Goal: Task Accomplishment & Management: Complete application form

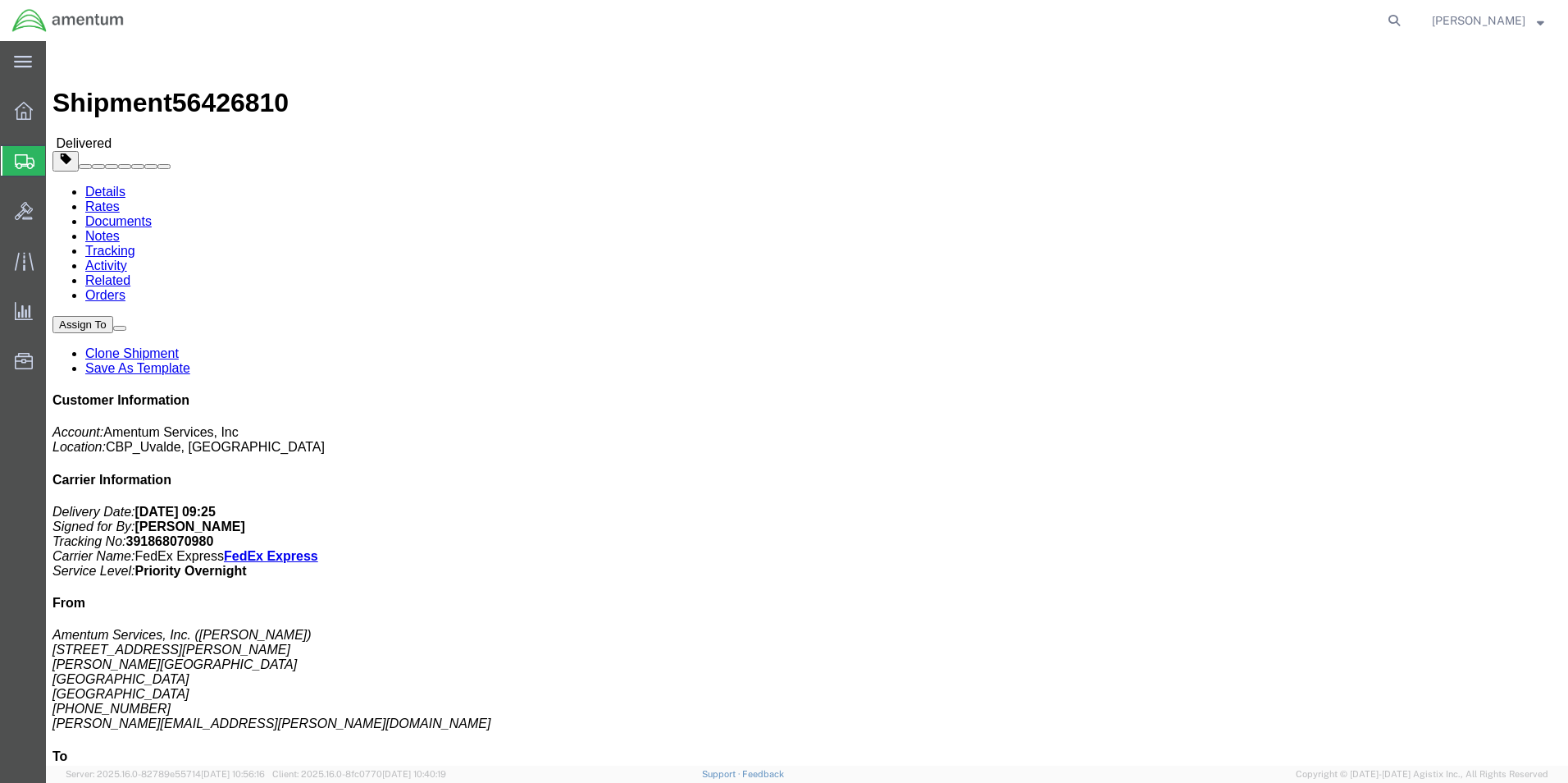
click at [0, 0] on span "Create from Template" at bounding box center [0, 0] width 0 height 0
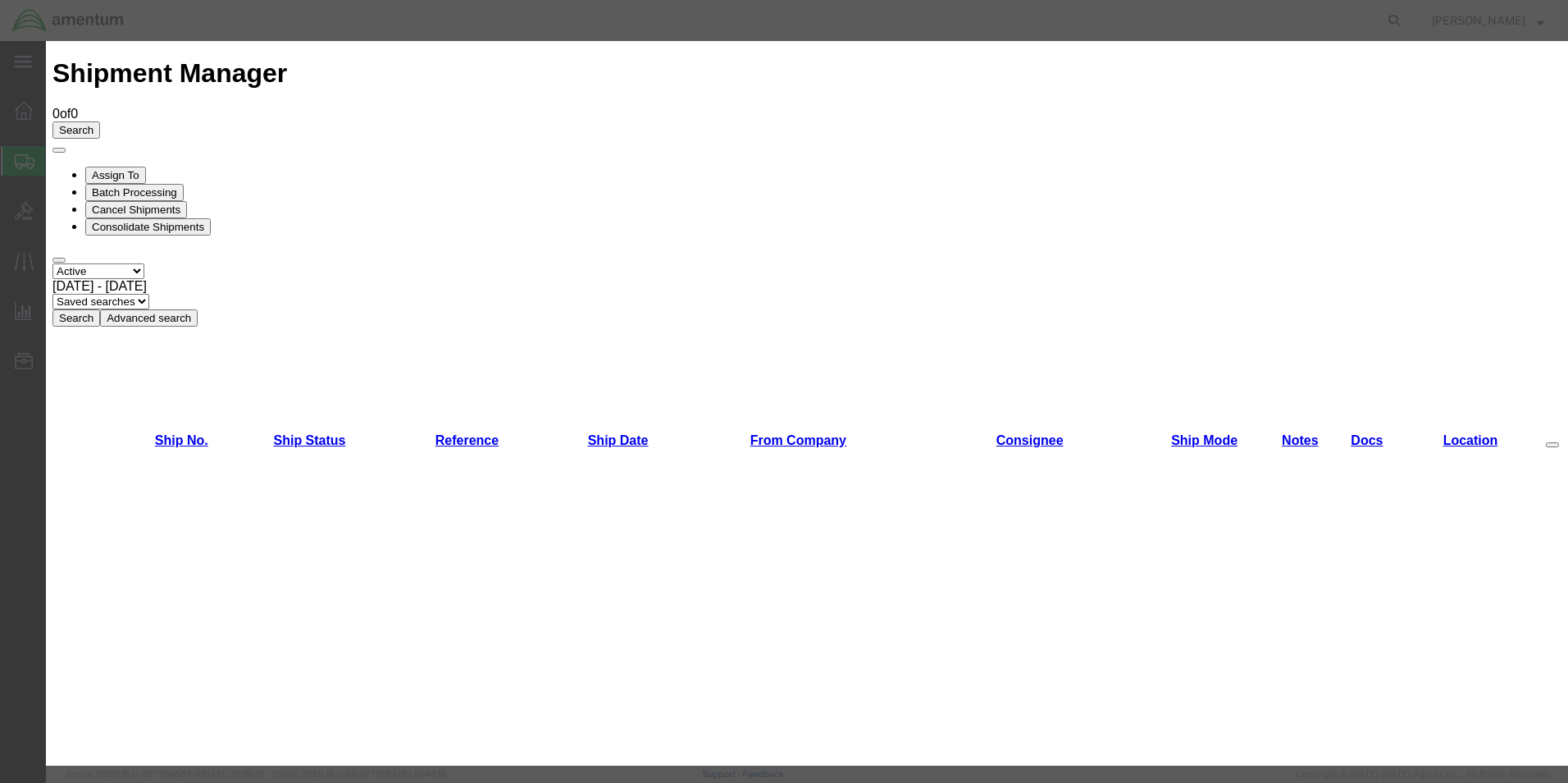
scroll to position [902, 0]
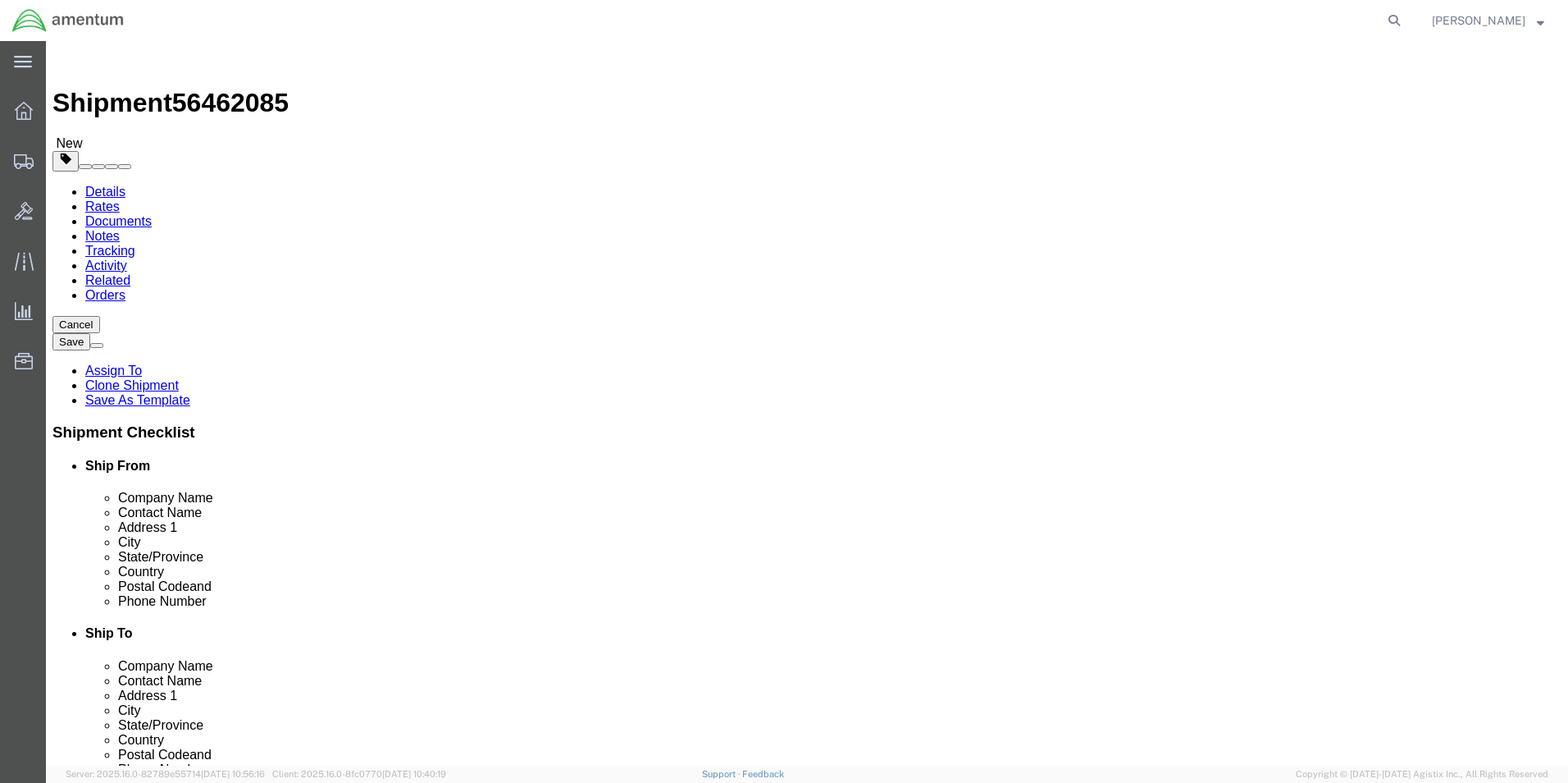
select select "49950"
select select
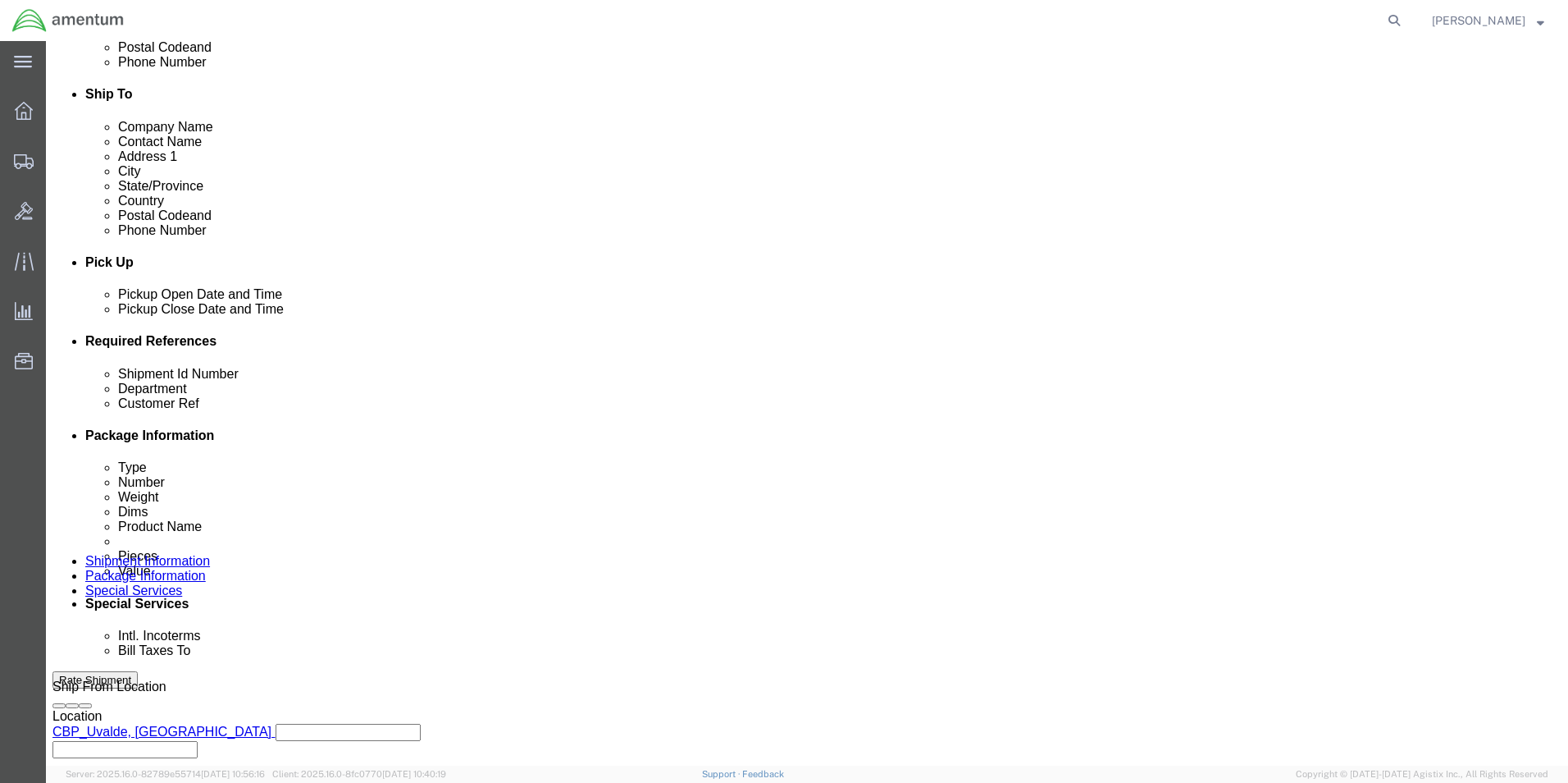
scroll to position [575, 0]
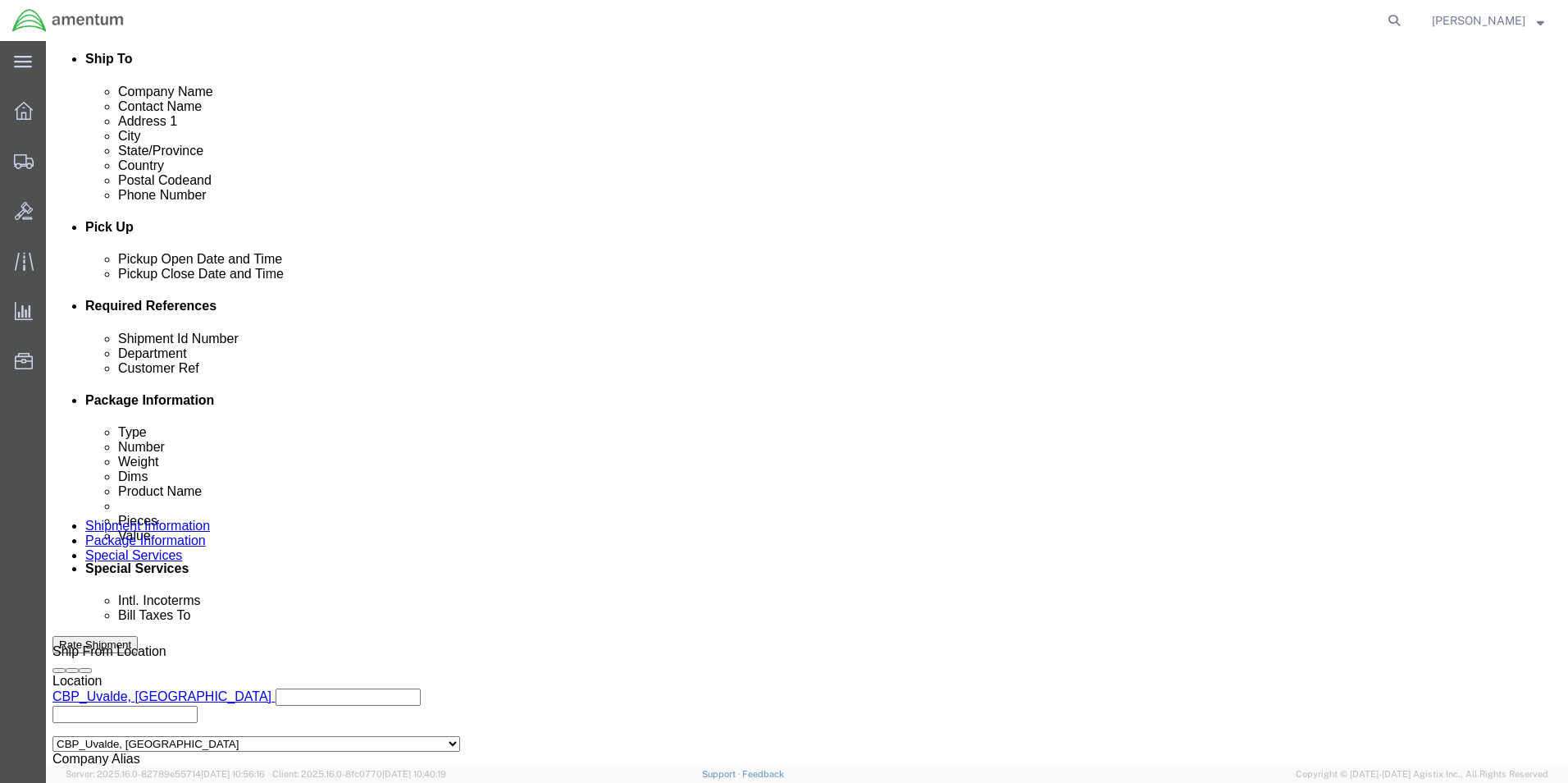
click input "930-500-25-1"
type input "9"
type input "6093k FILE"
click div "Shipment Id Number 6093k FILE Select Account Type Activity ID Airline Appointme…"
click input "SN:091638"
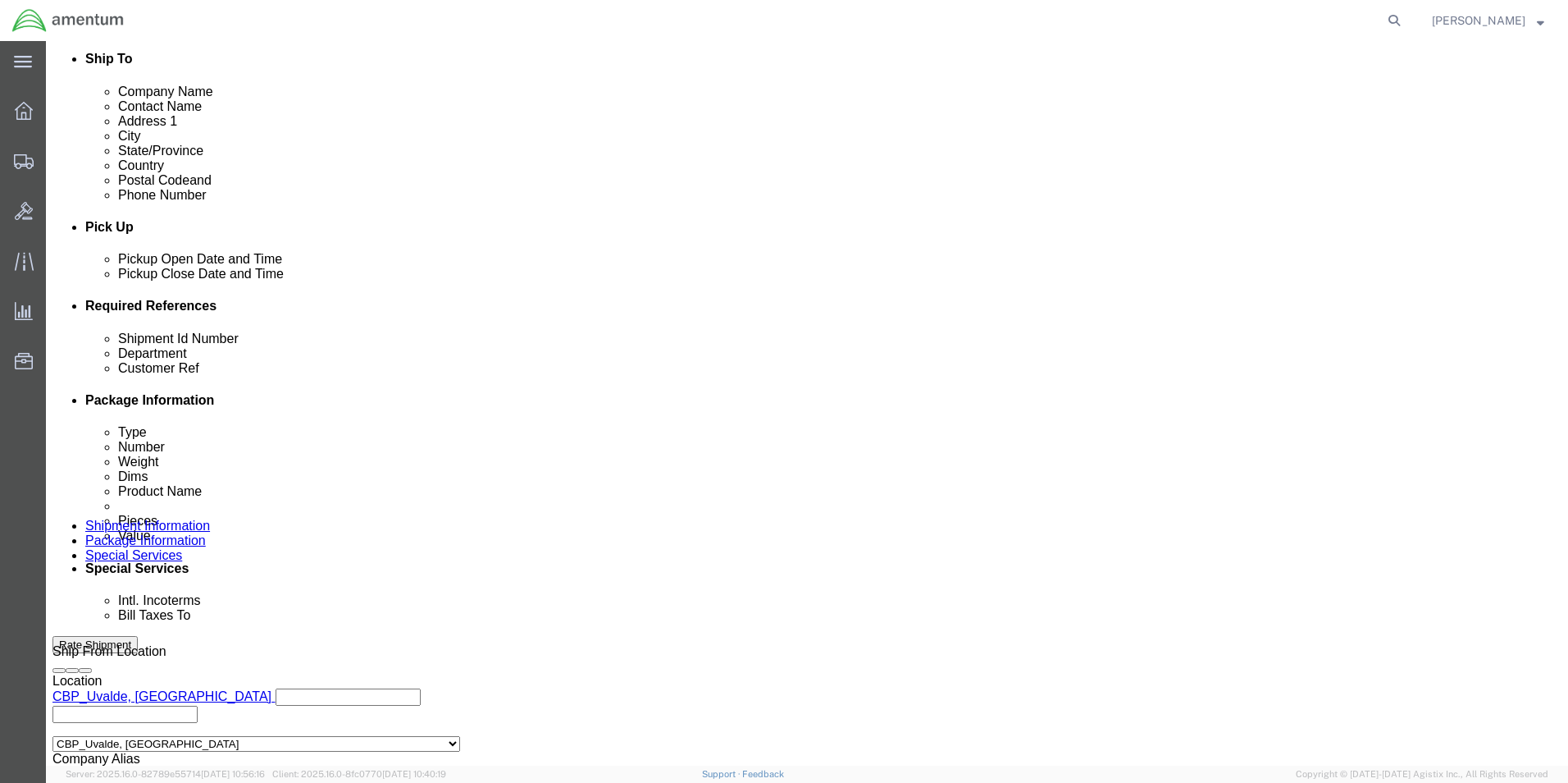
type input "S"
click input "USAGE.322154"
type input "U"
click input "930-500-25-1"
type input "9"
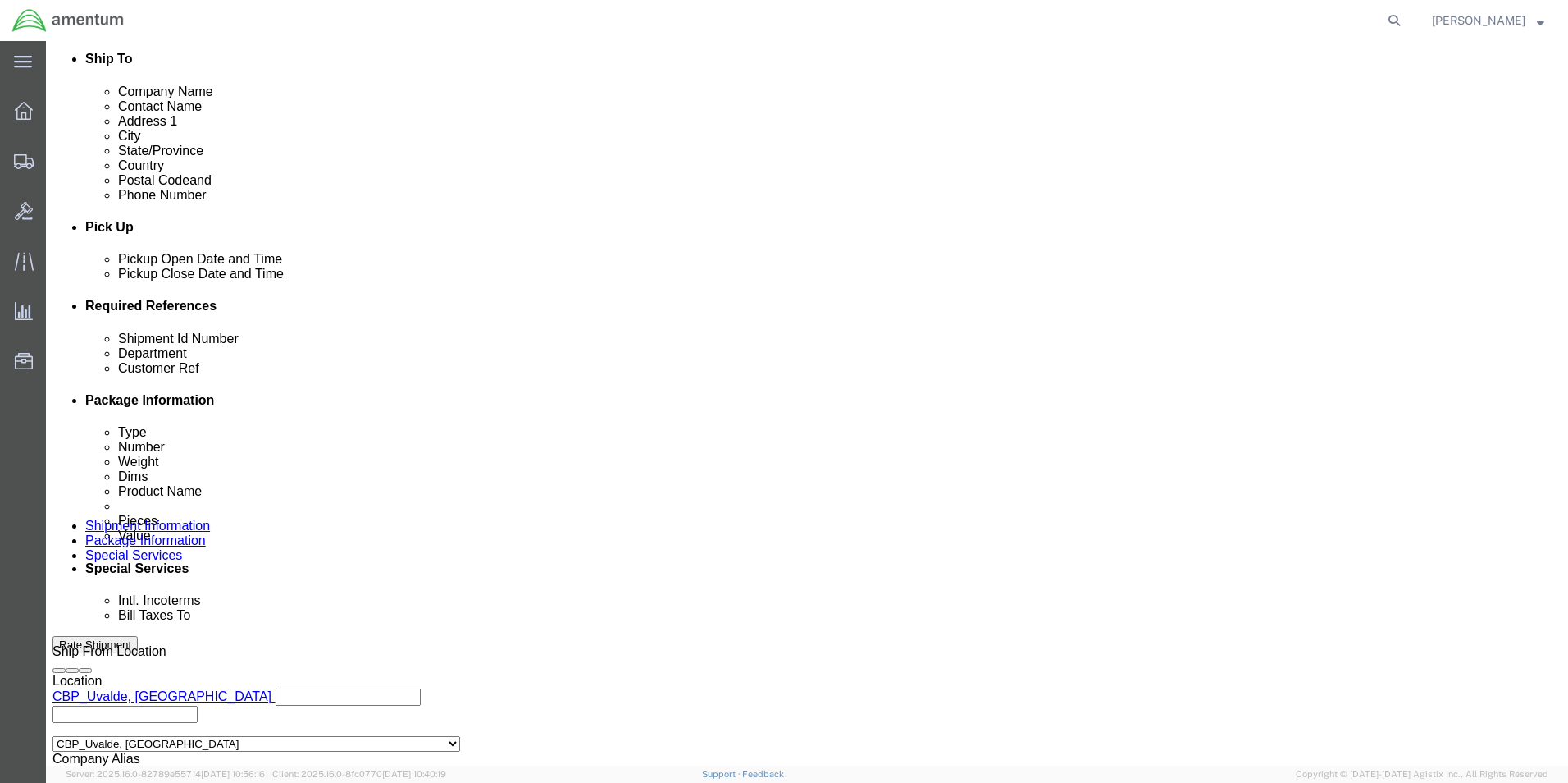
type input "6093K FILE"
click div "Customer Ref 6093K FILE"
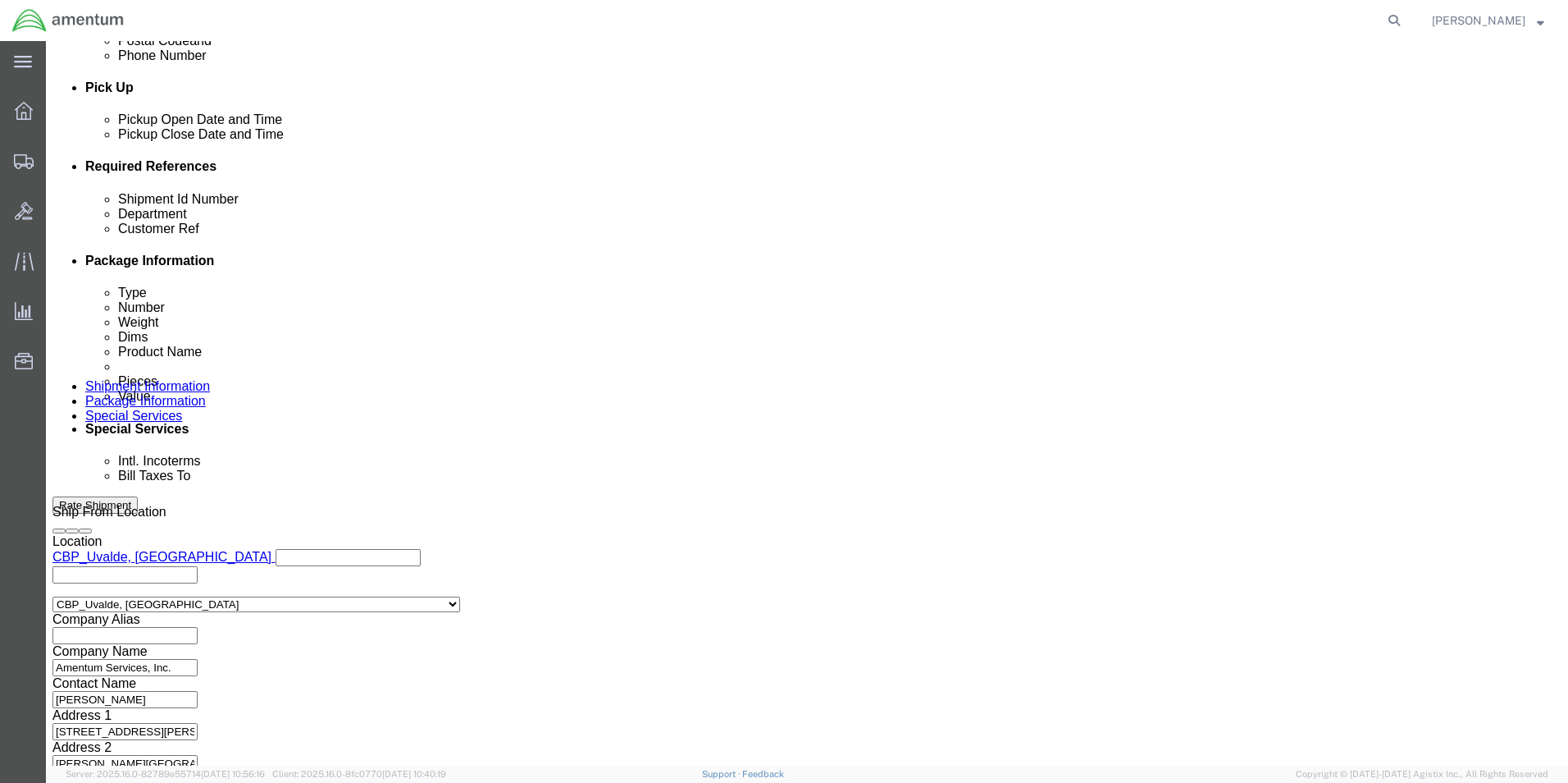
scroll to position [715, 0]
click button "Continue"
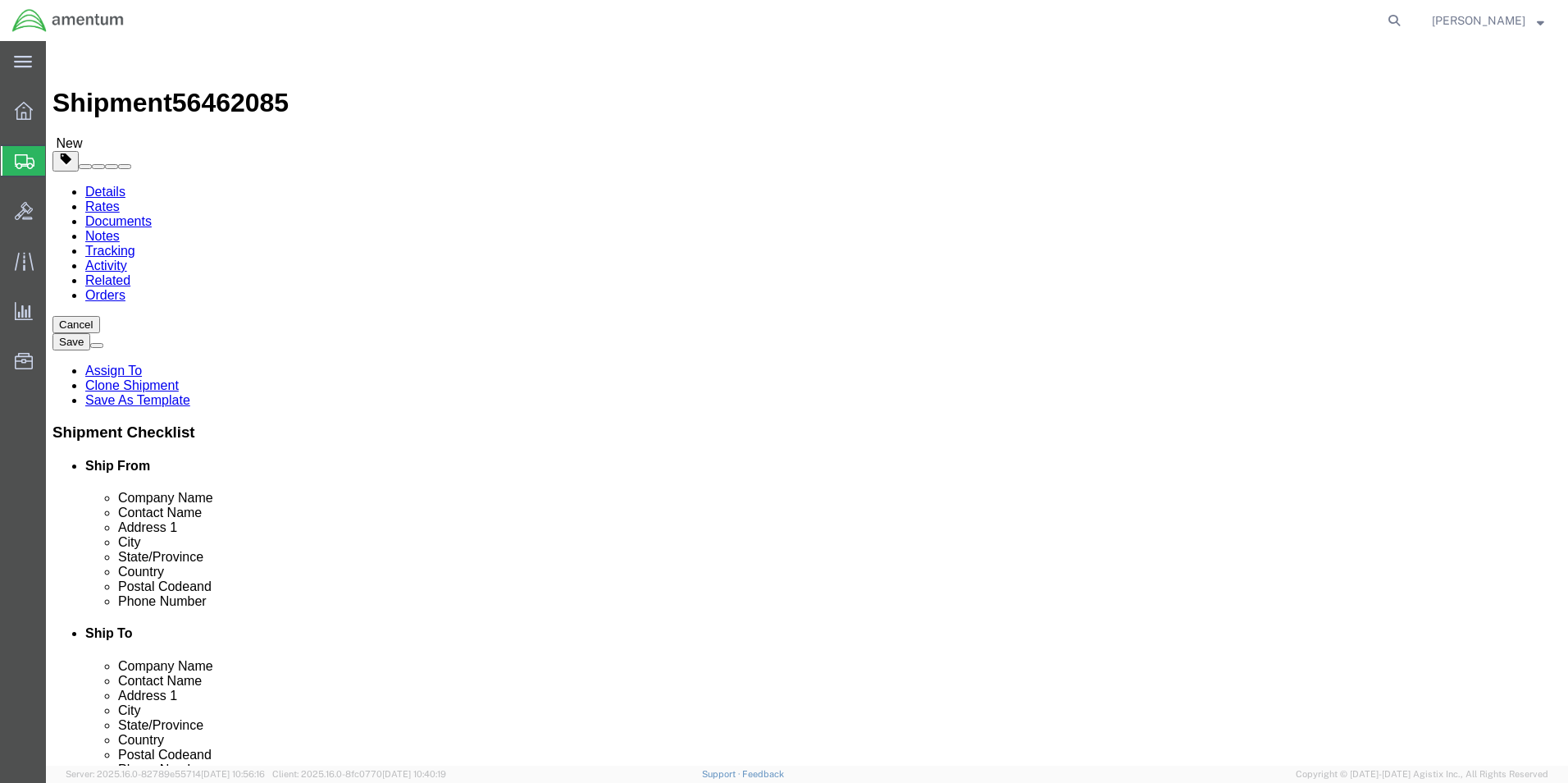
click input "18.00"
type input "1"
type input "17.00"
type input "12.00"
type input "3.00"
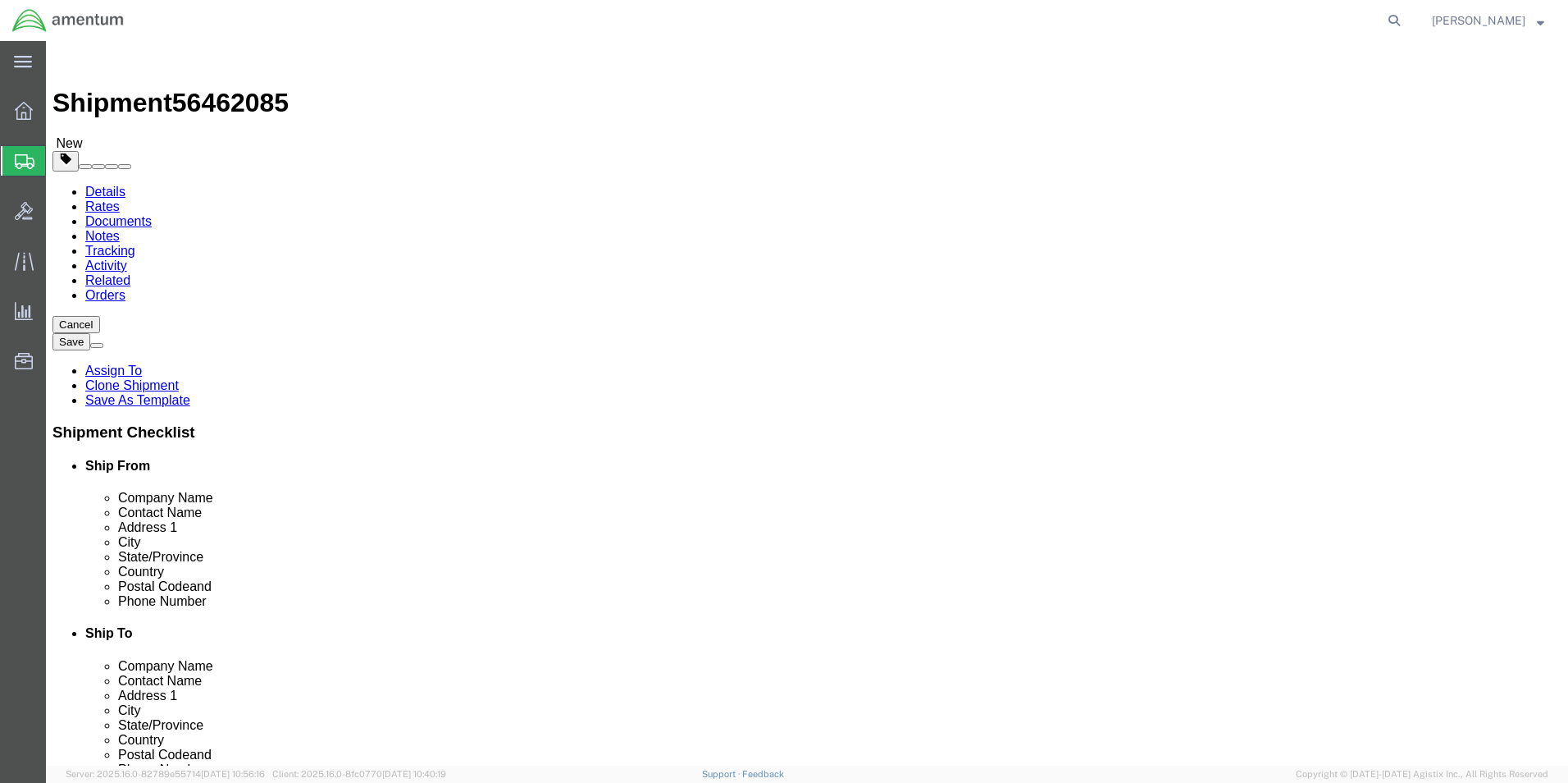
click input "9.00"
type input "9"
type input "2.00"
click div "Package Content # 1 1 x Cardboard Box(es) Package Type Select Bale(s) Basket(s)…"
click dd "1500.00 USD"
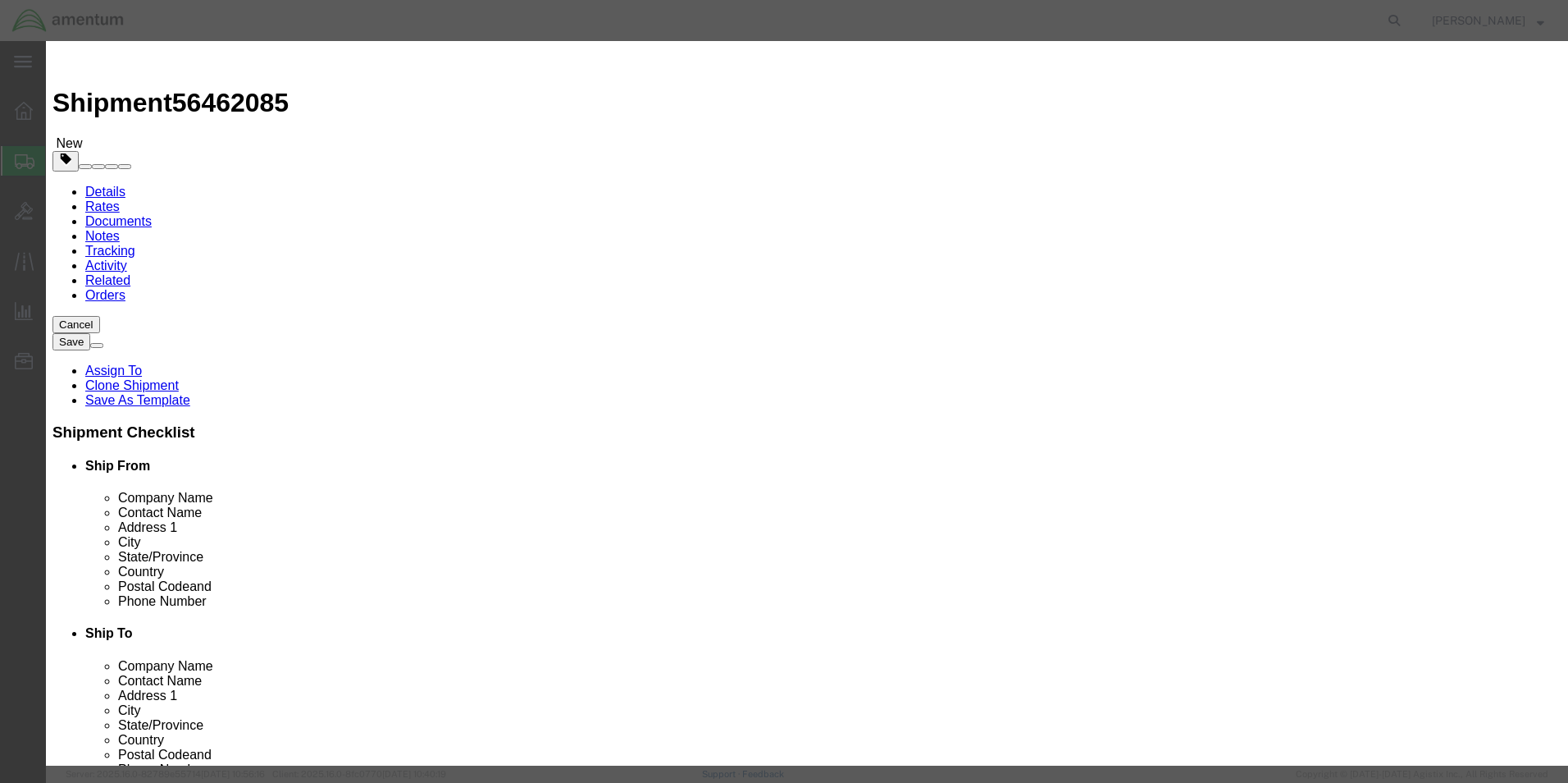
click input "1500.00"
type input "1"
type input "1.00"
click div "Commodity library"
click input "MISC. PARTS"
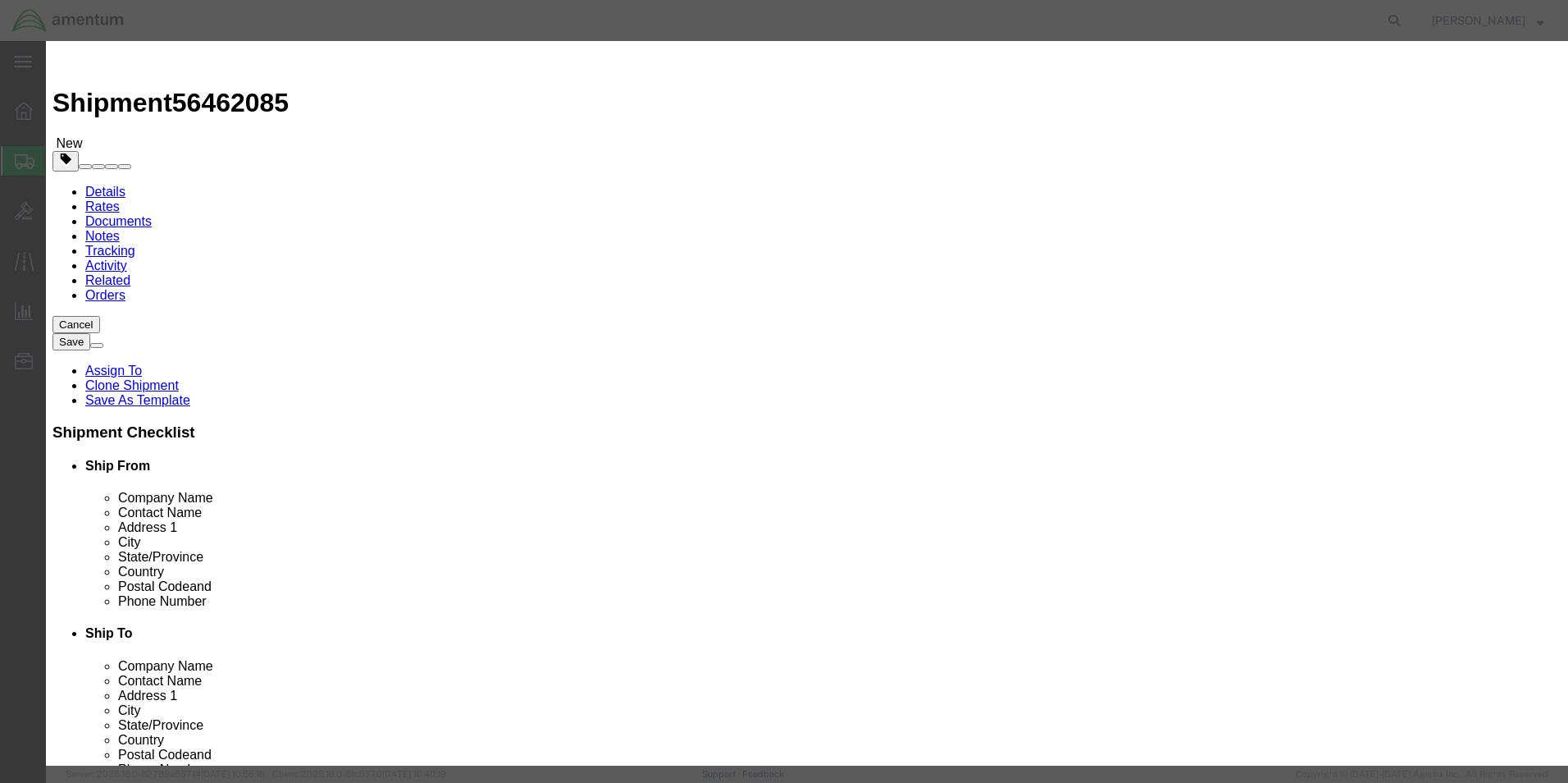
type input "M"
type input "6093K FILE"
click button "Save & Close"
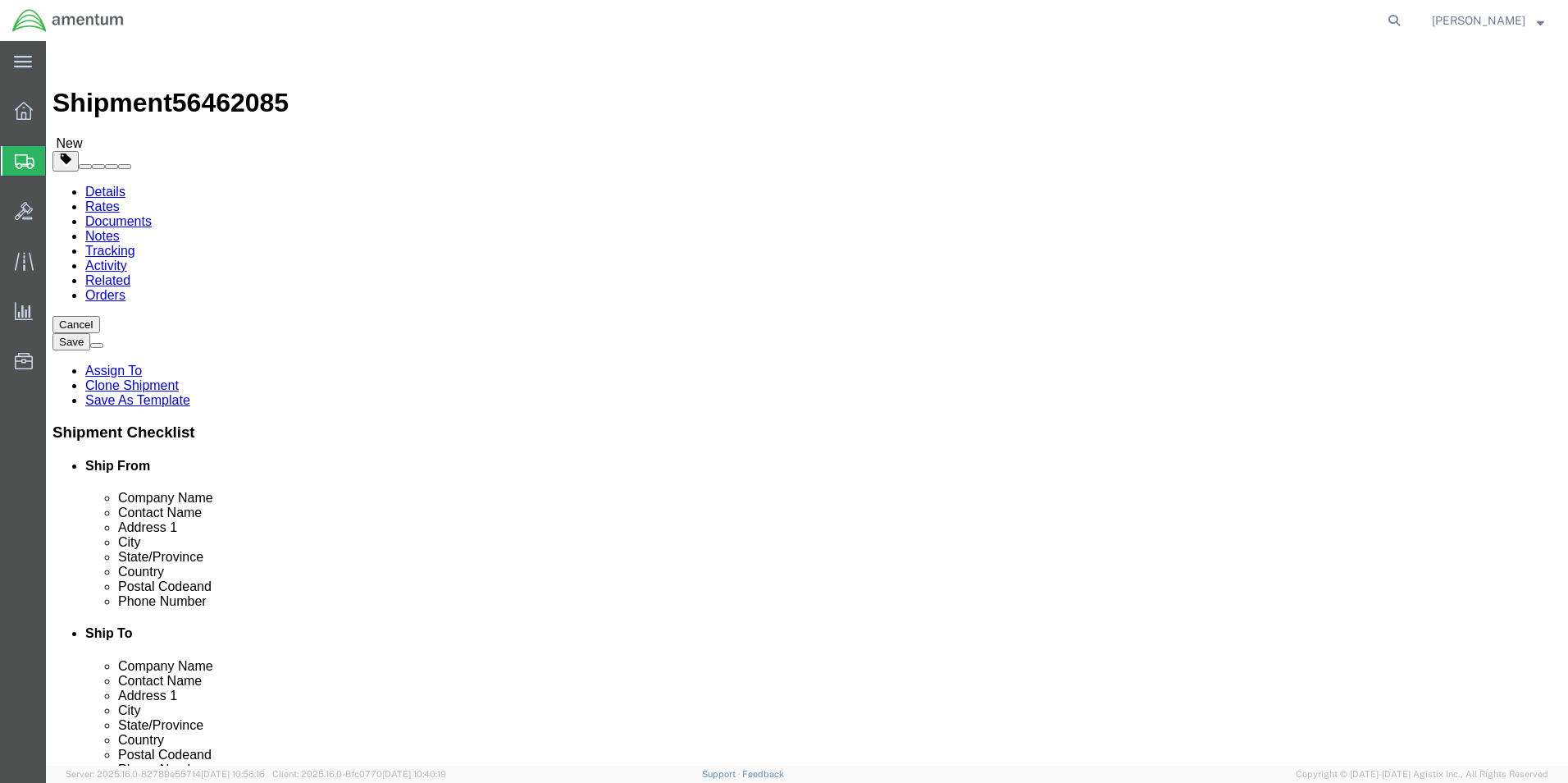
click link "Details"
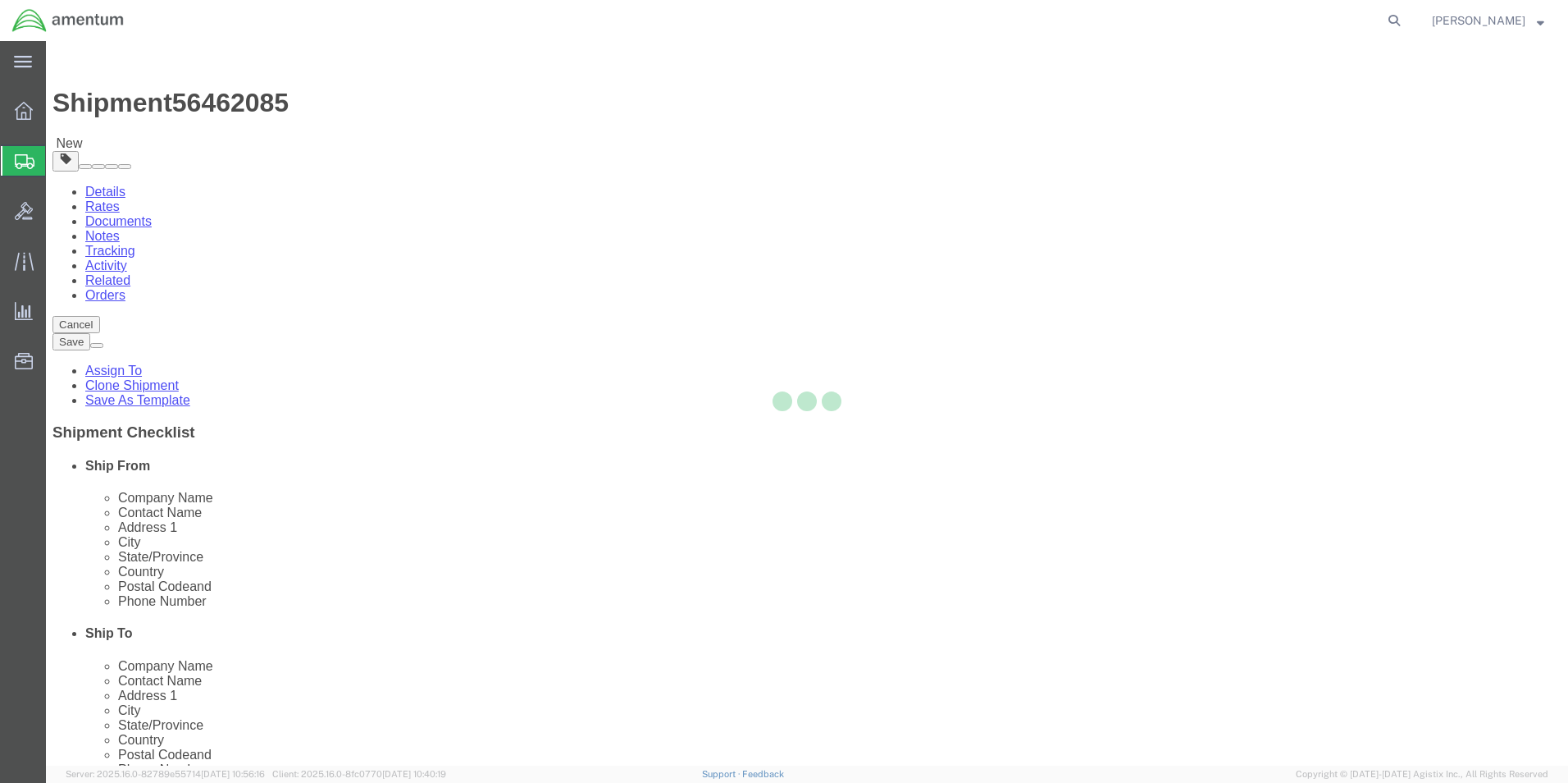
select select "49950"
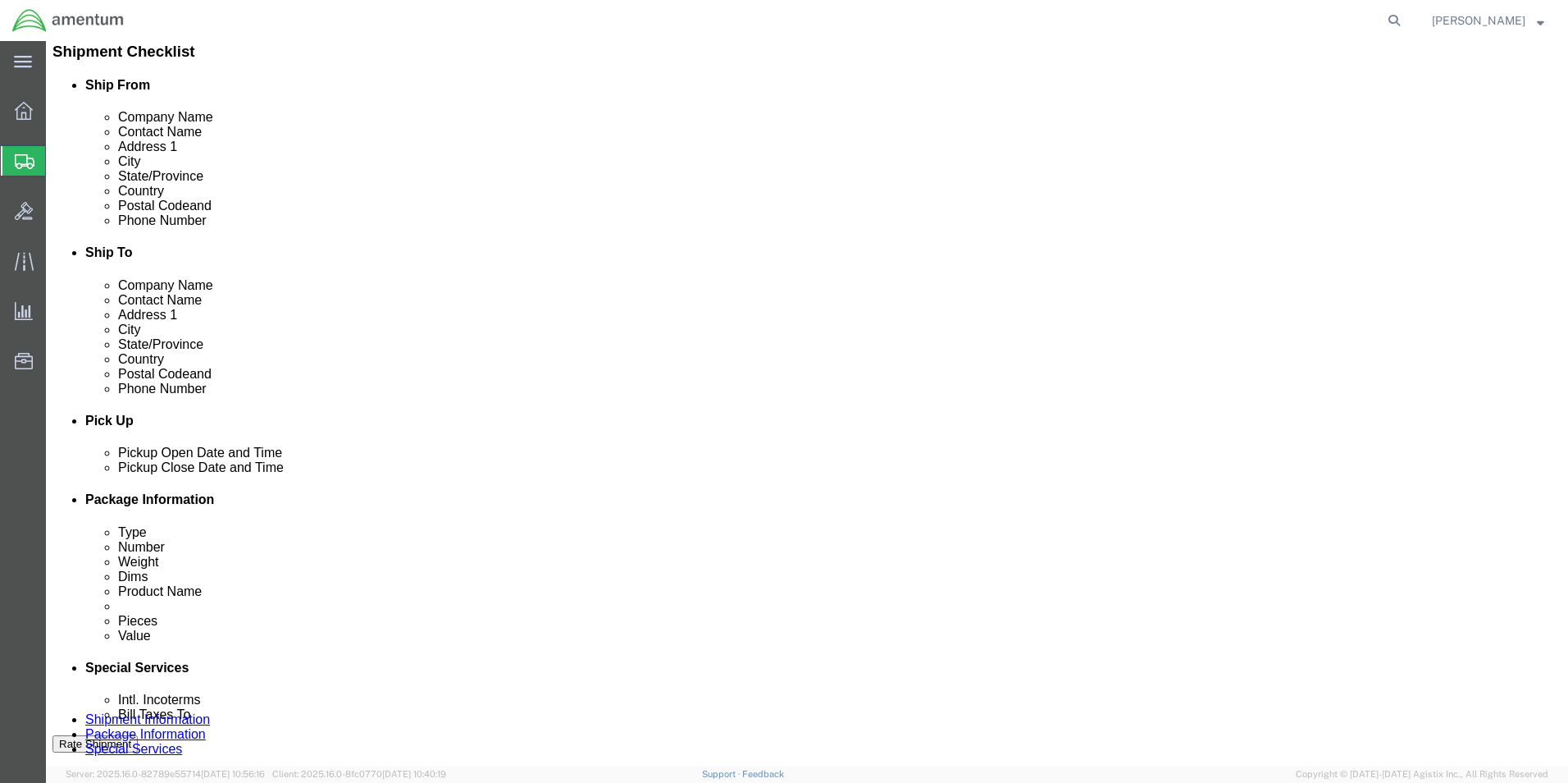
scroll to position [410, 0]
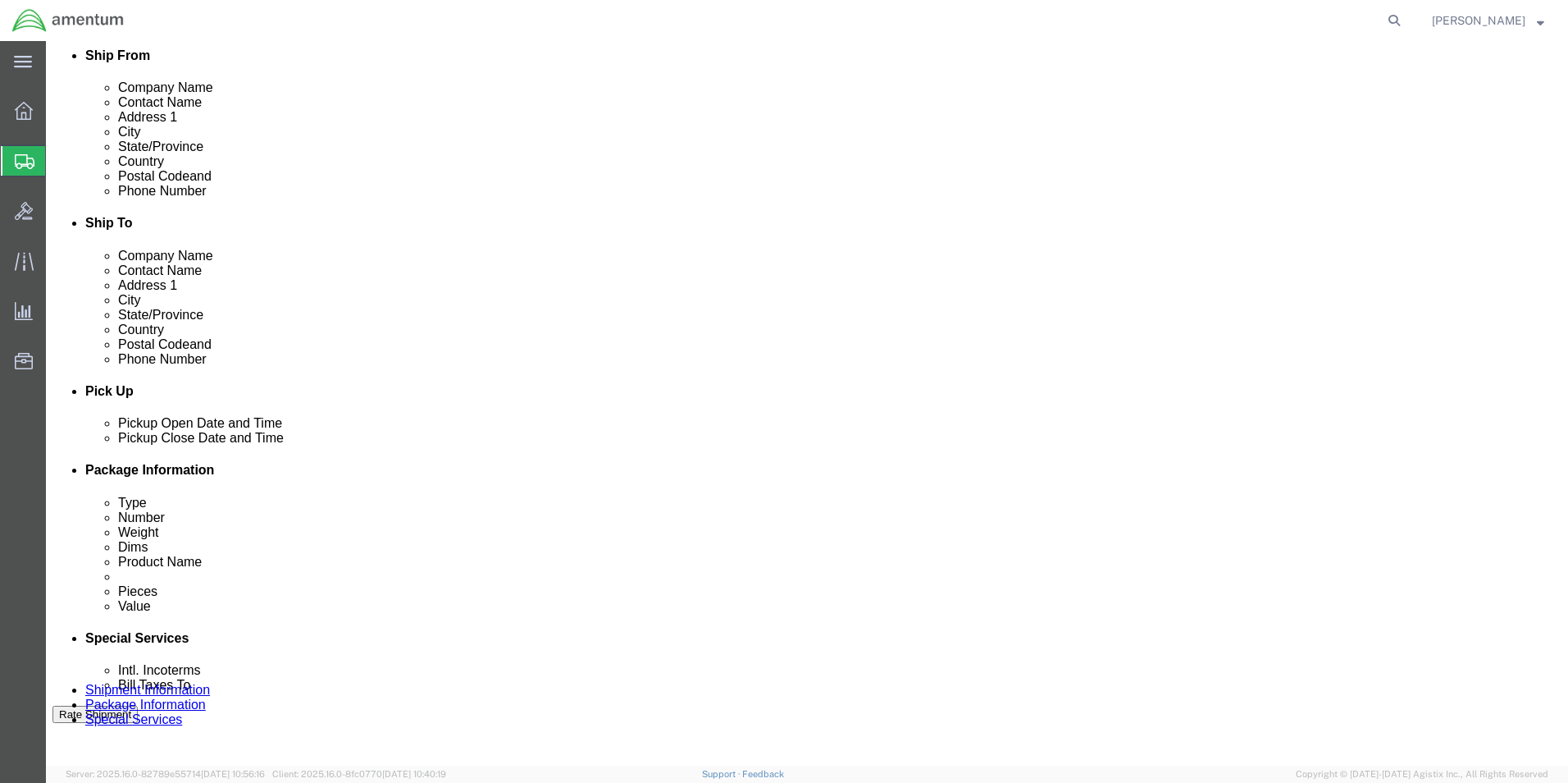
click div "Shipment Id Number 6093k FILE Select Account Type Activity ID Airline Appointme…"
click button "Add reference"
click select "Select Account Type Activity ID Airline Appointment Number ASN Batch Request # …"
select select "PURCHORD"
click select "Select Account Type Activity ID Airline Appointment Number ASN Batch Request # …"
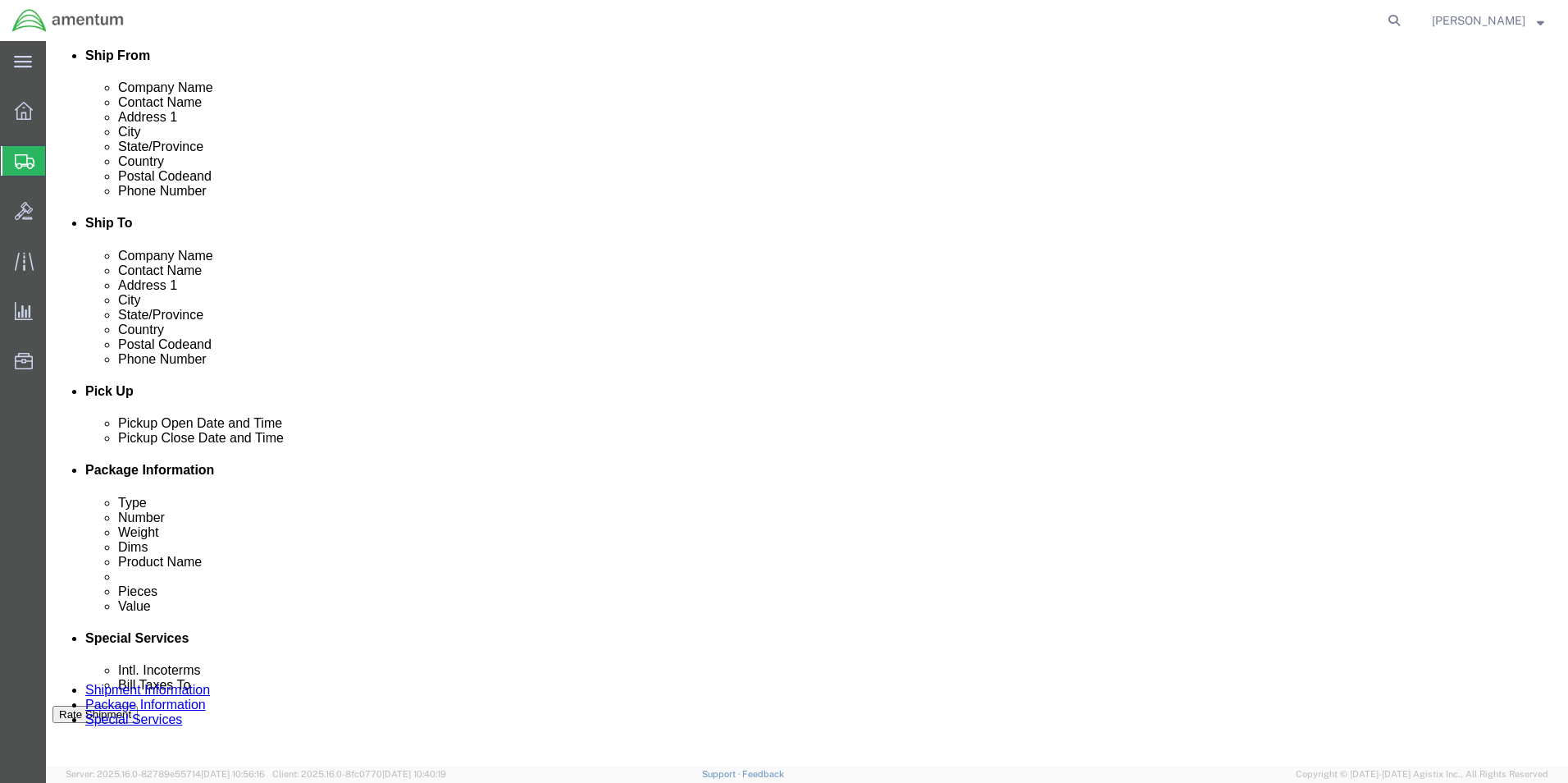
click input "text"
type input "ATT: [PERSON_NAME]"
click div "Shipment Id Number 6093k FILE Select Account Type Activity ID Airline Appointme…"
click button "Rate Shipment"
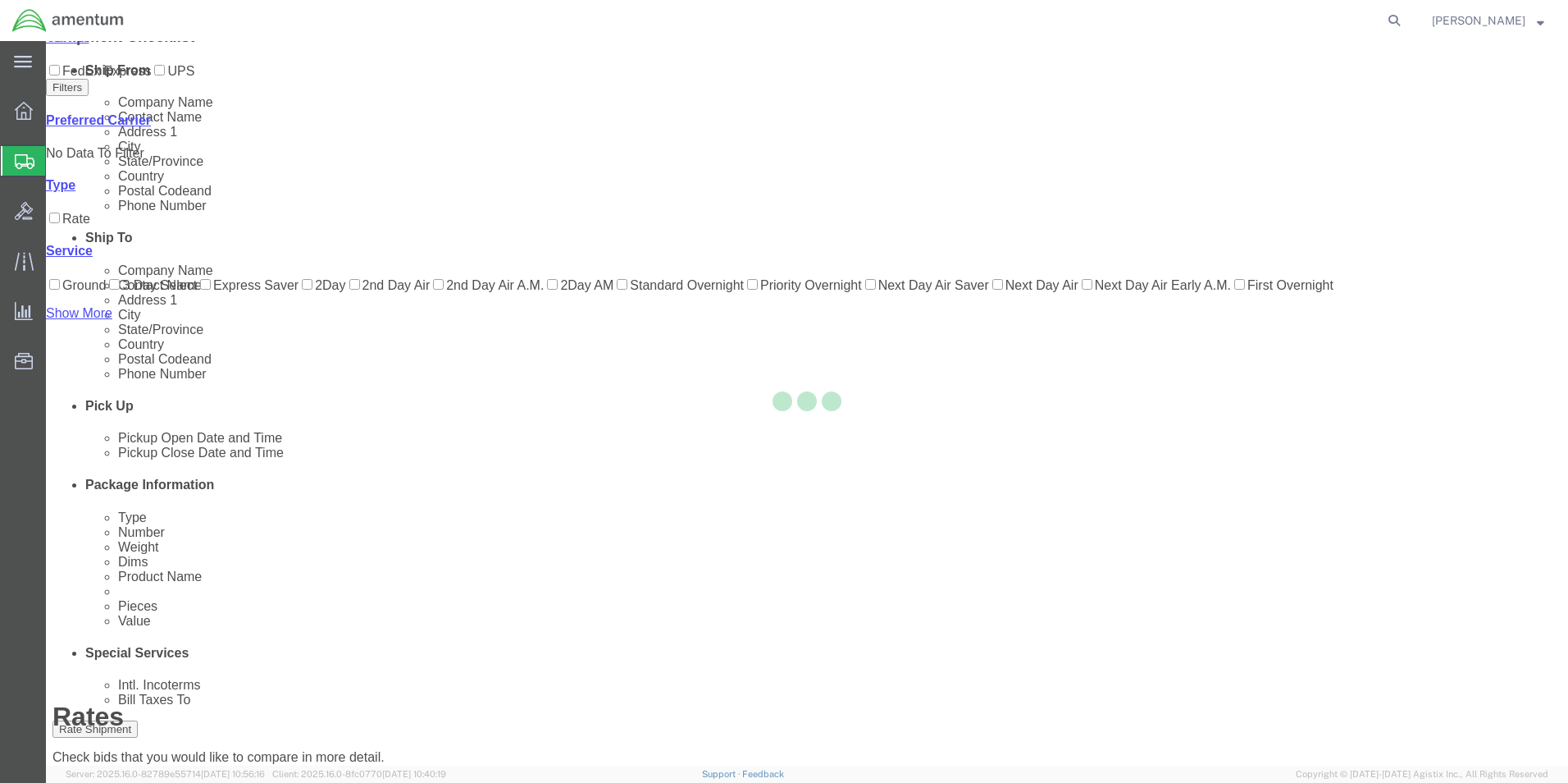
scroll to position [35, 0]
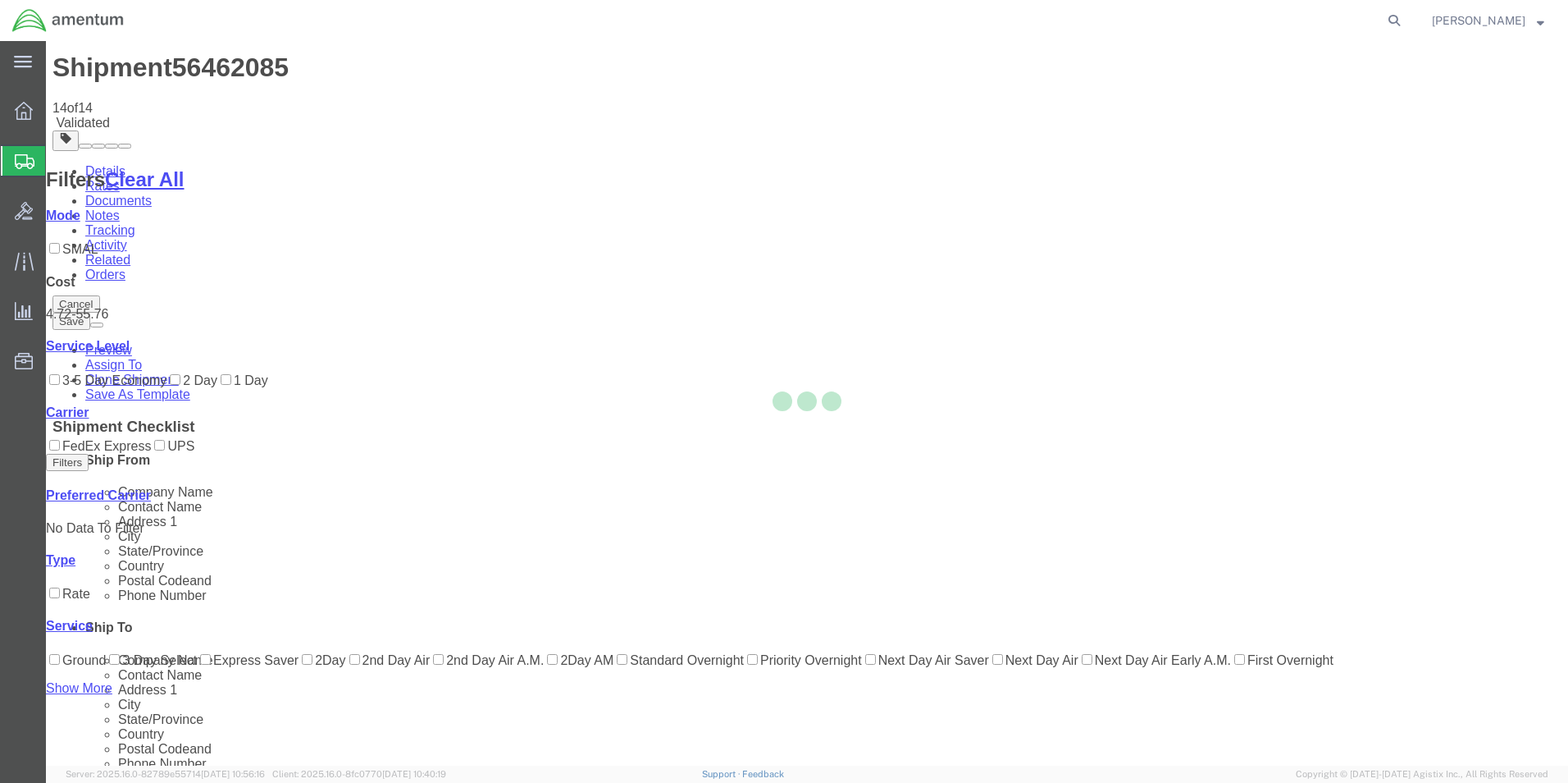
scroll to position [0, 0]
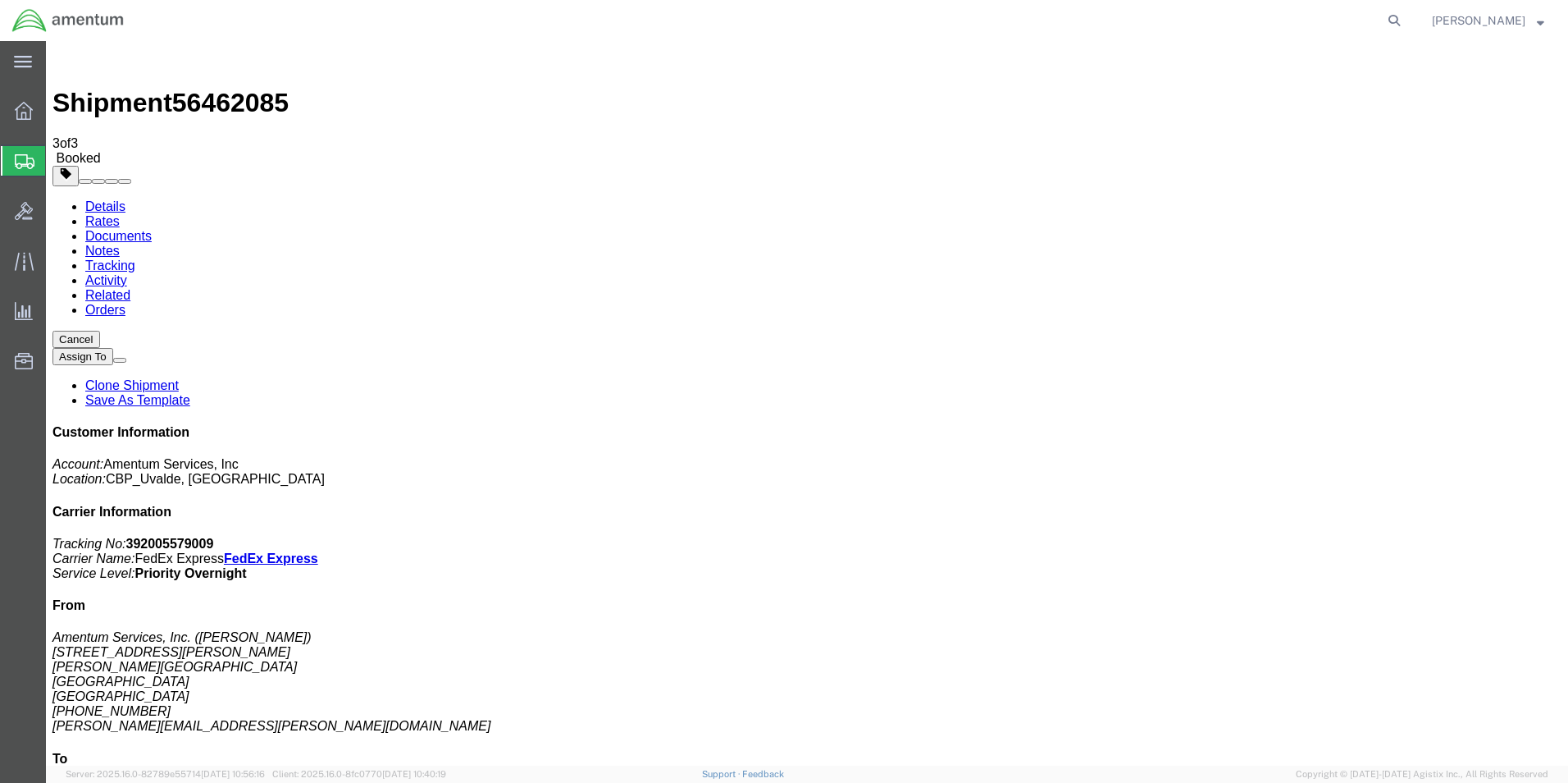
click at [0, 0] on span "Create from Template" at bounding box center [0, 0] width 0 height 0
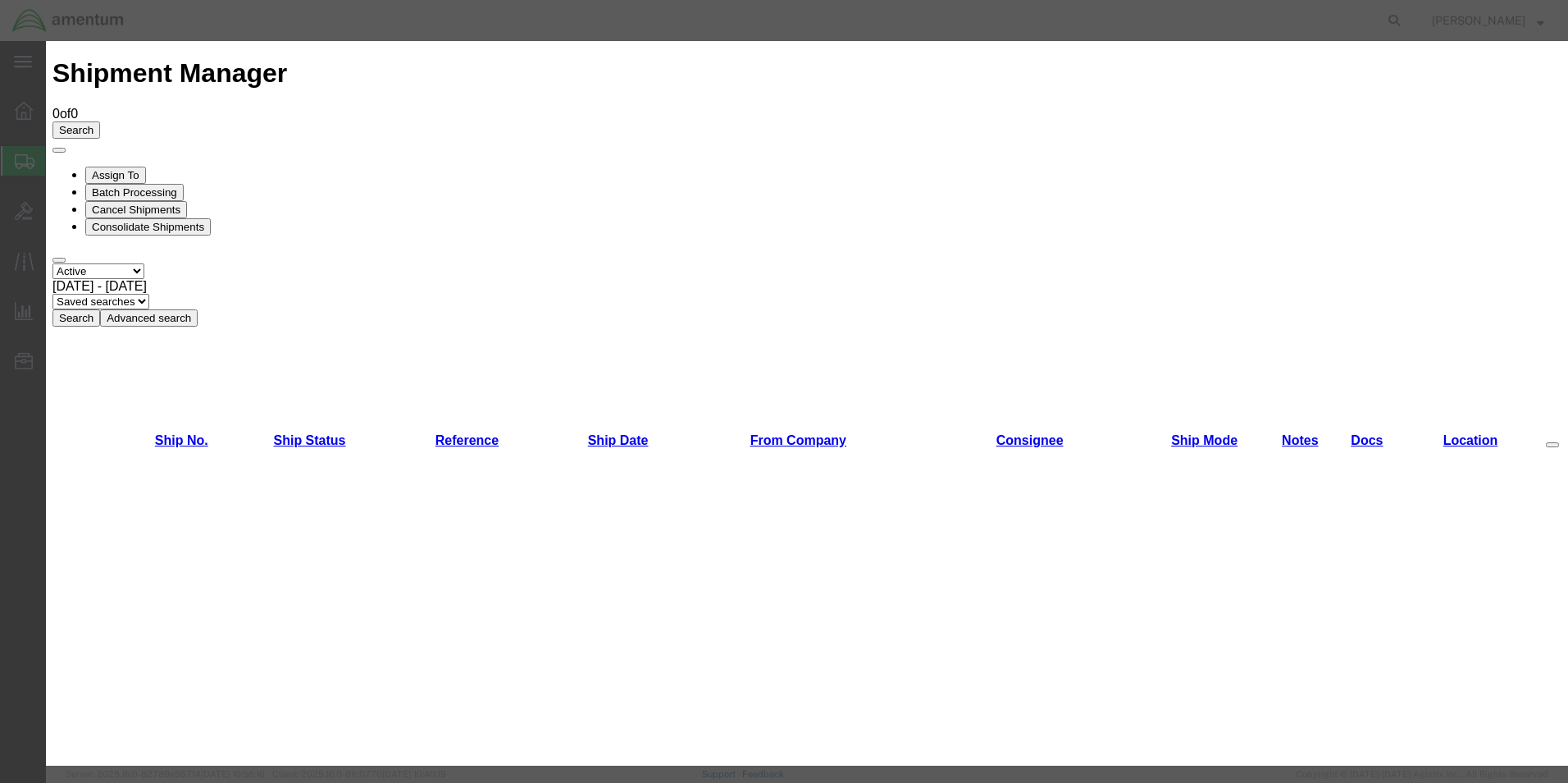
scroll to position [821, 0]
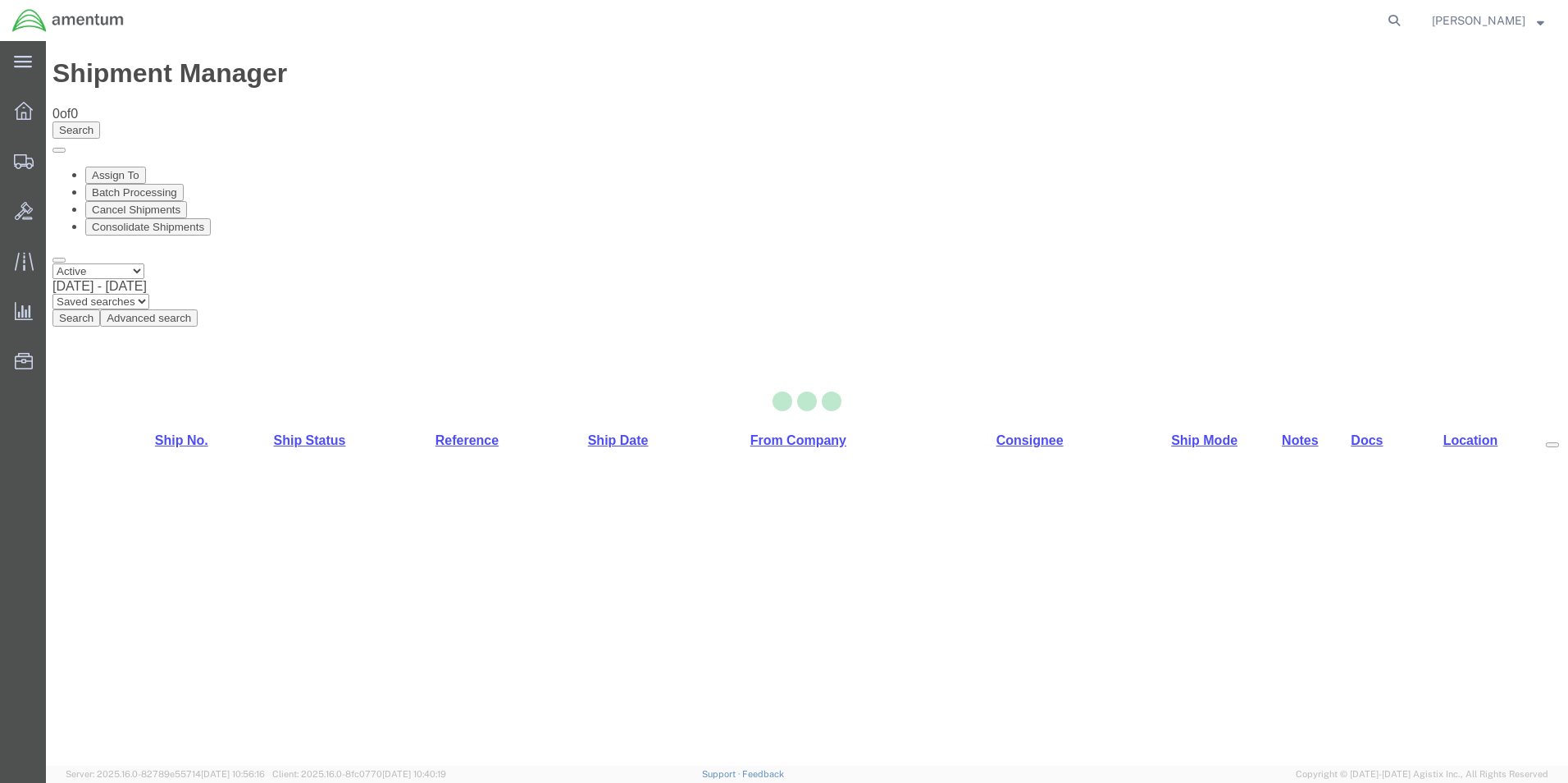
select select "49950"
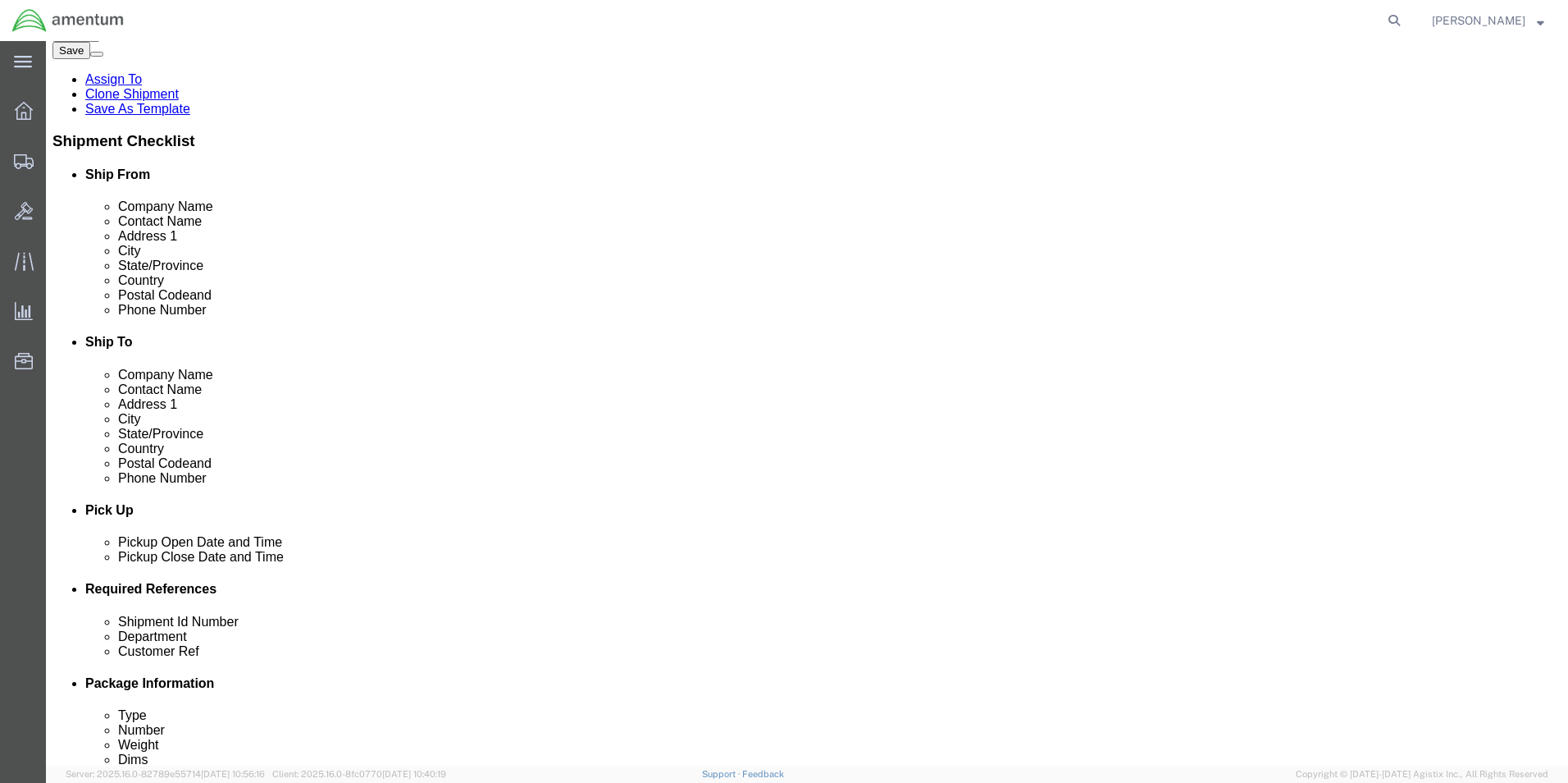
scroll to position [410, 0]
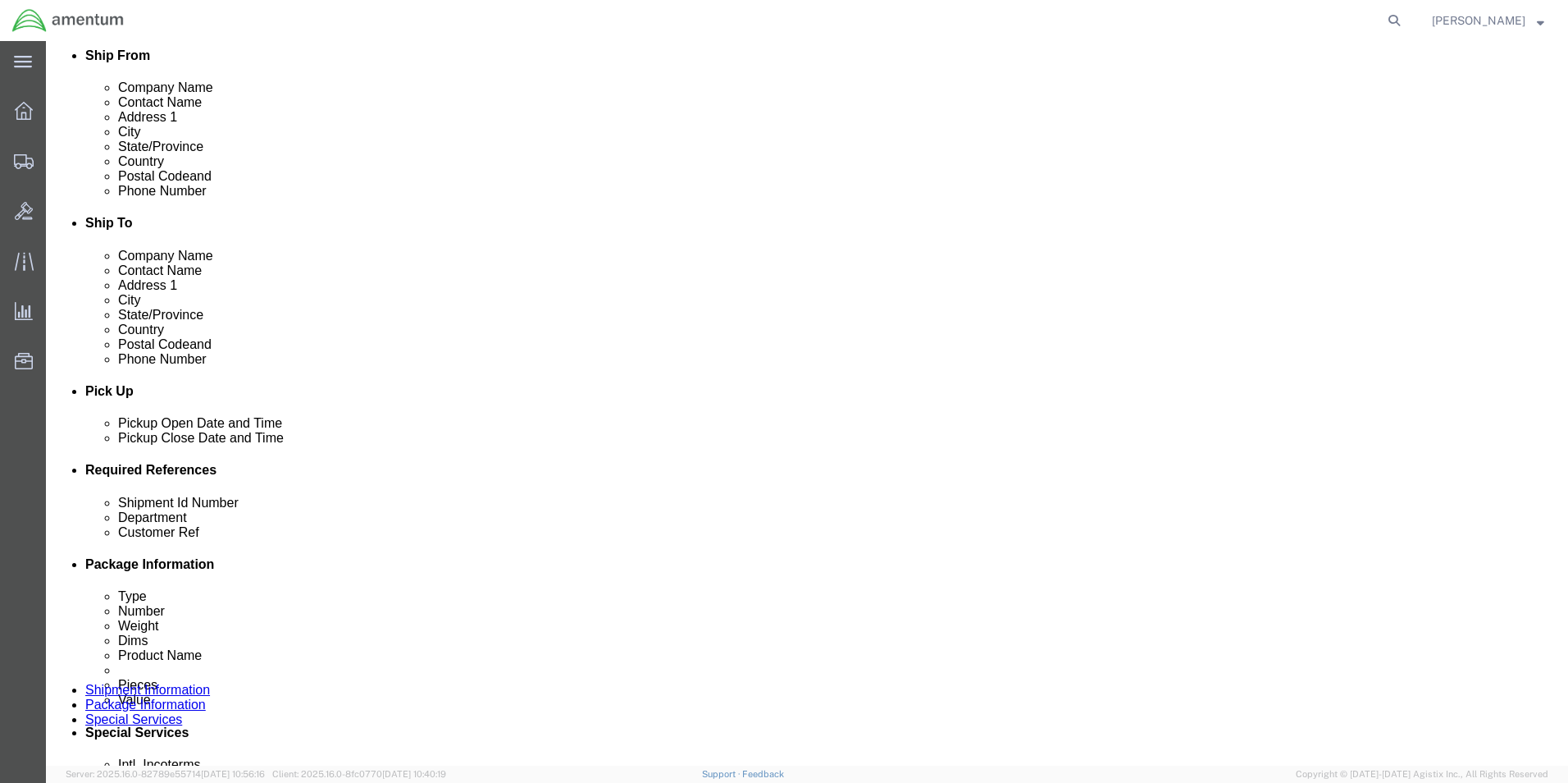
click input "1475"
type input "1"
type input "3011"
click input "CBP0034298"
type input "CBP0042692"
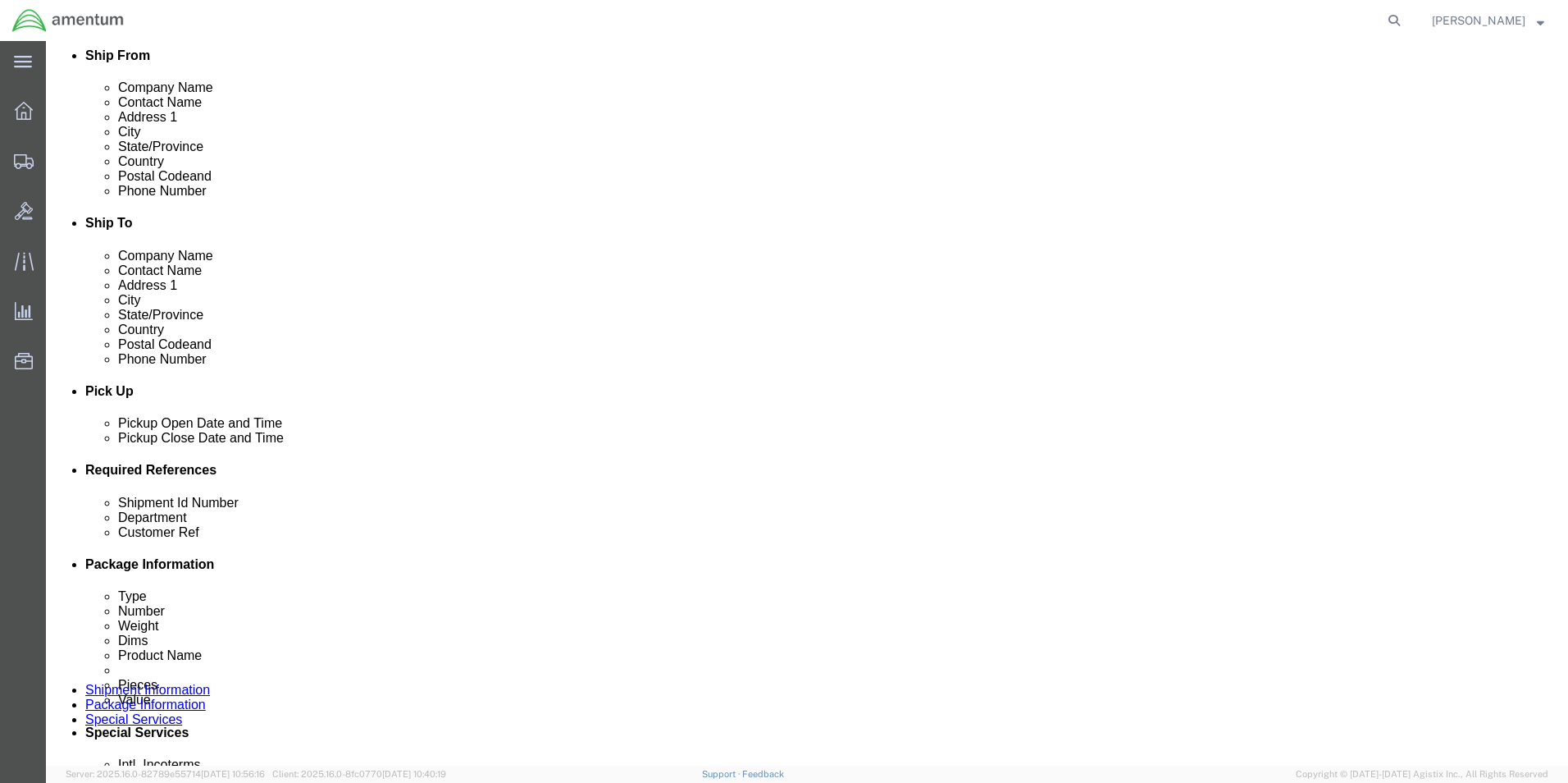
click div "Shipment Id Number CALIBRATION Department CBP Select Account Type Activity ID A…"
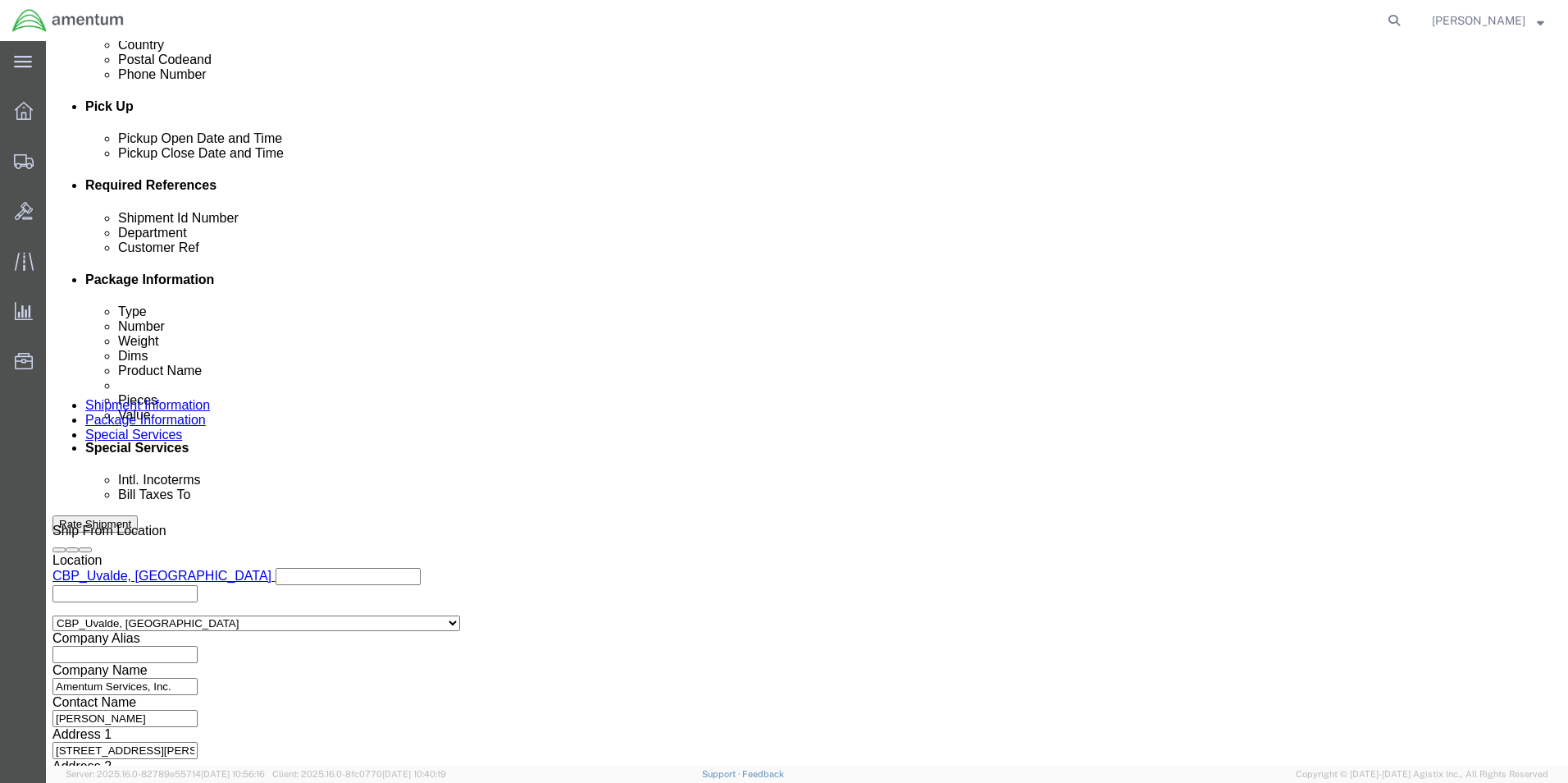
scroll to position [715, 0]
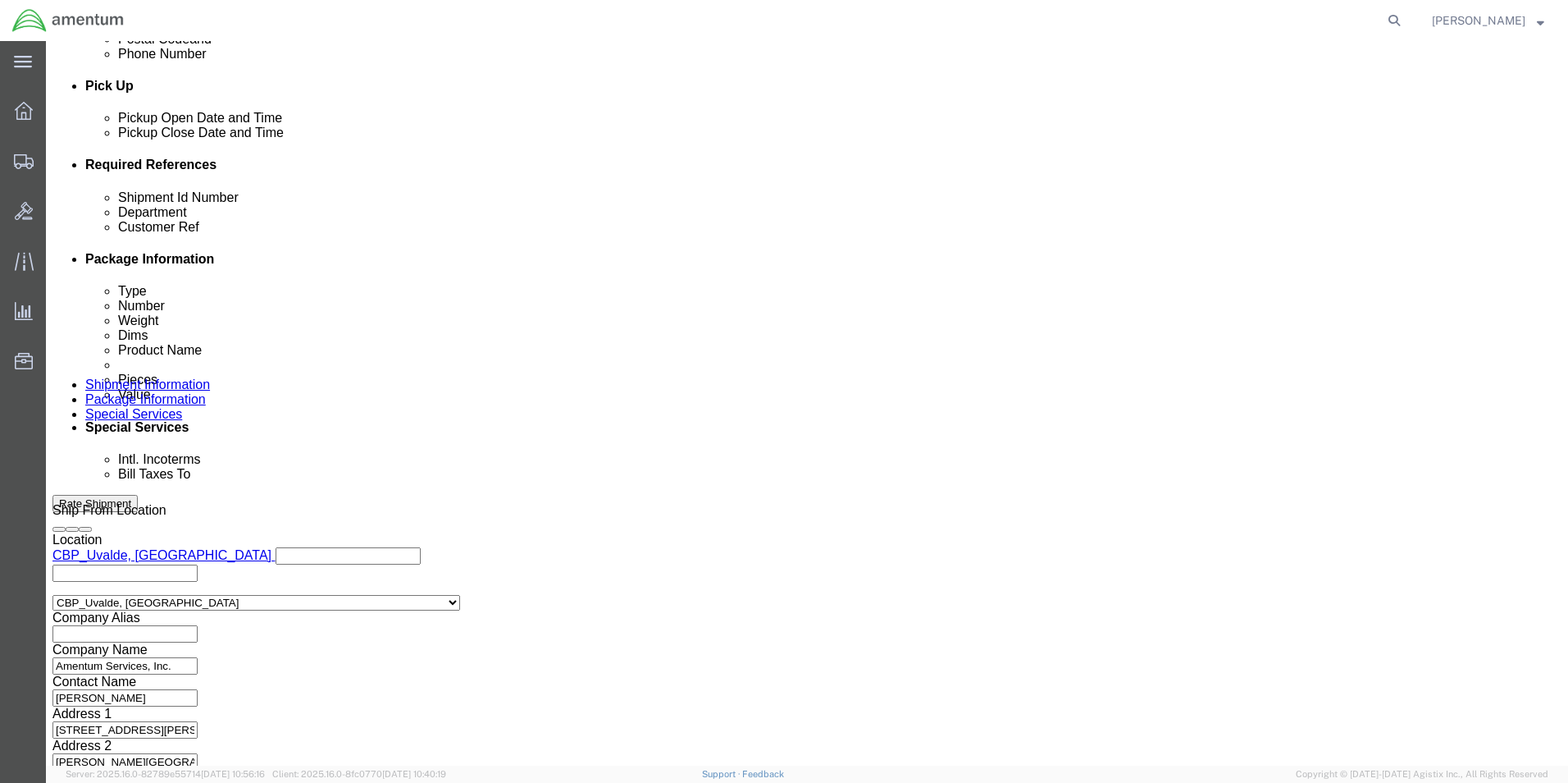
click button "Continue"
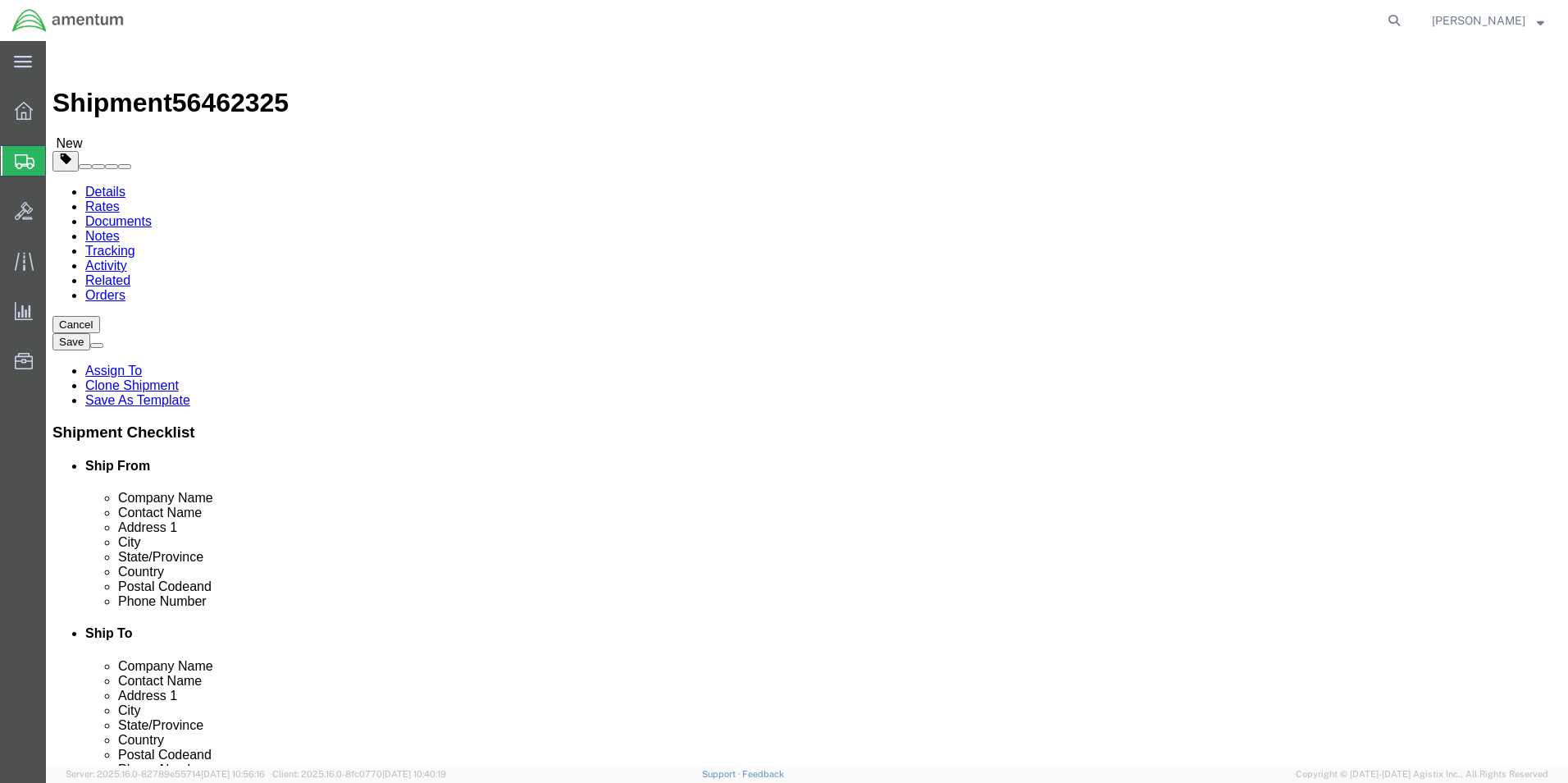
click input "25.00"
type input "2"
type input "24.00"
type input "12.00"
type input "19.00"
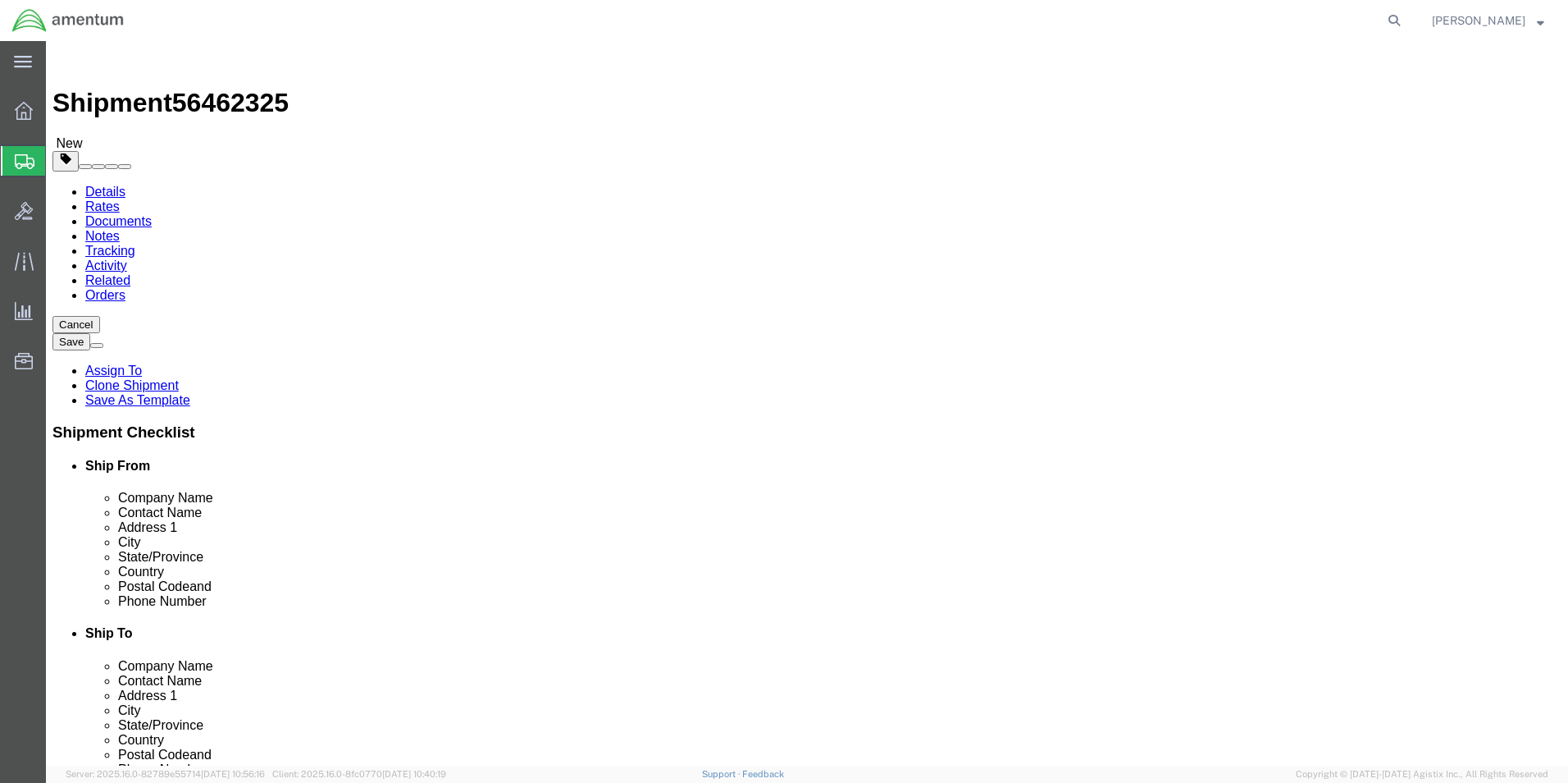
click input "38.00"
type input "3"
type input "33.2"
click div "Package Content # 1 1 x Cardboard Box(es) Package Type Select Bale(s) Basket(s)…"
click button "Rate Shipment"
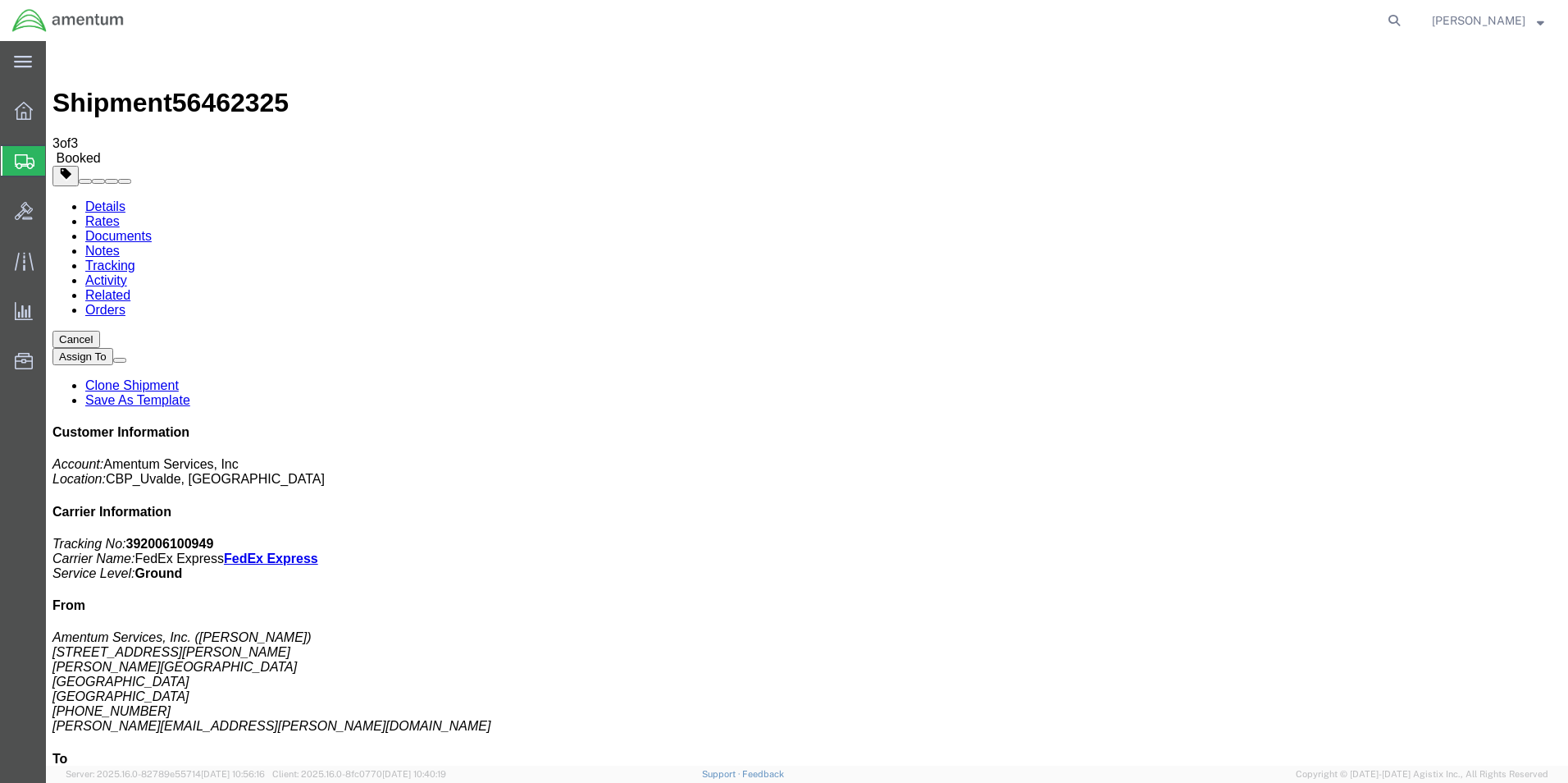
click at [1536, 21] on span "[PERSON_NAME]" at bounding box center [1488, 20] width 112 height 19
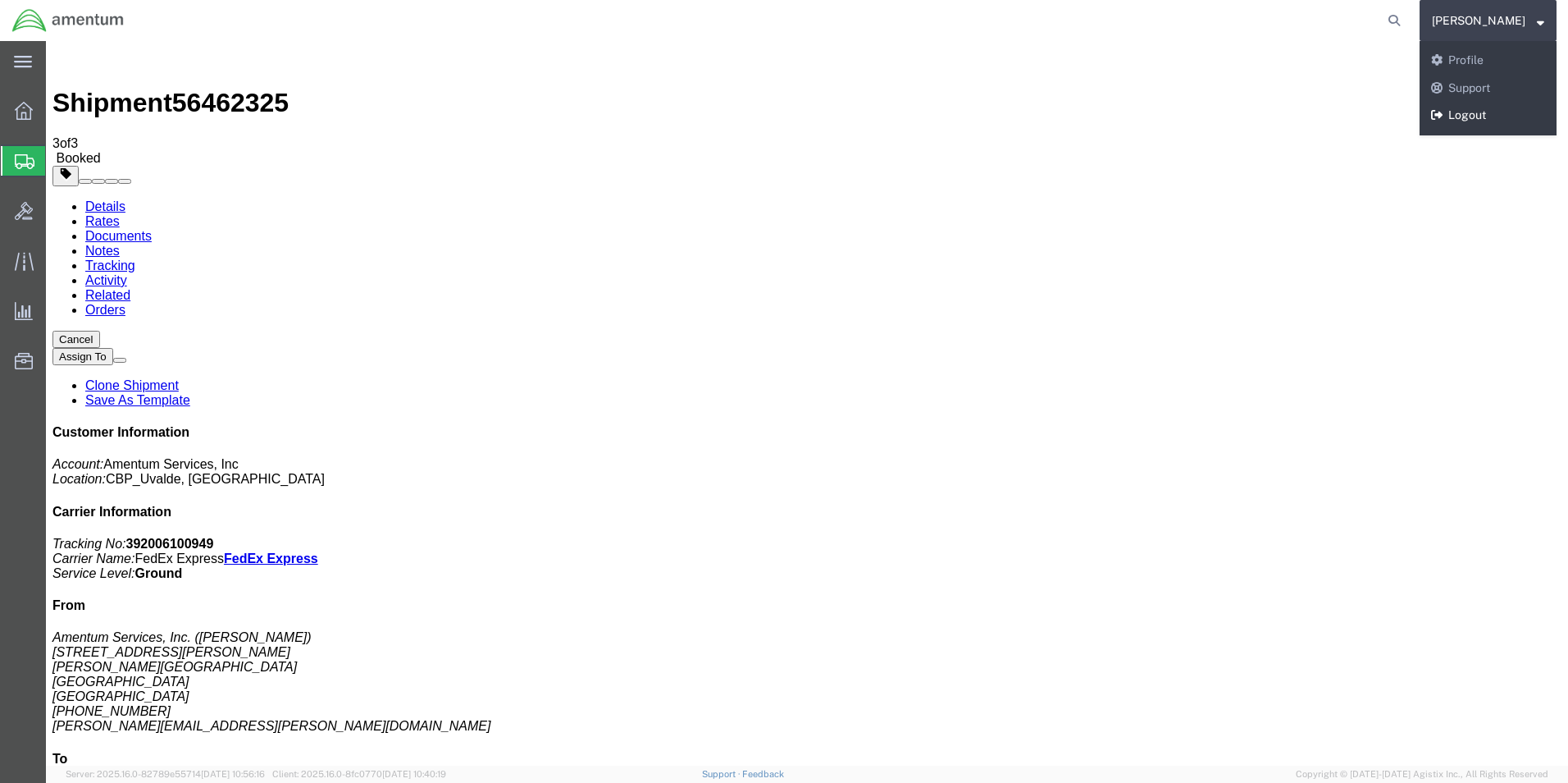
click at [1485, 112] on link "Logout" at bounding box center [1488, 116] width 137 height 28
